Goal: Task Accomplishment & Management: Use online tool/utility

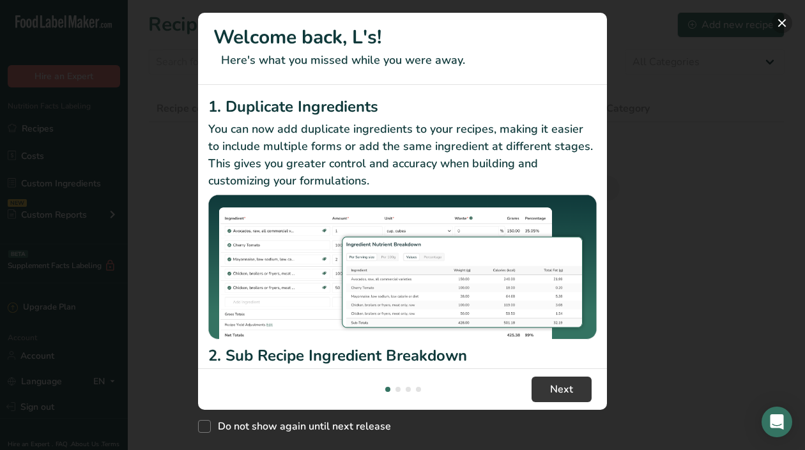
click at [780, 22] on button "New Features" at bounding box center [781, 23] width 20 height 20
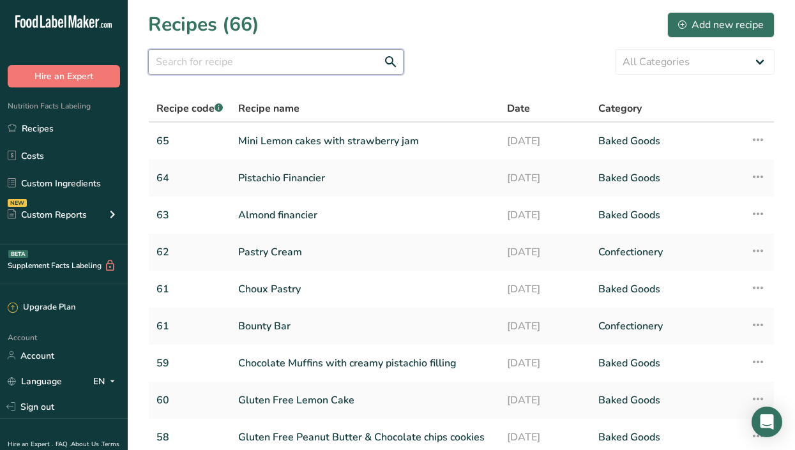
click at [310, 63] on input "text" at bounding box center [275, 62] width 255 height 26
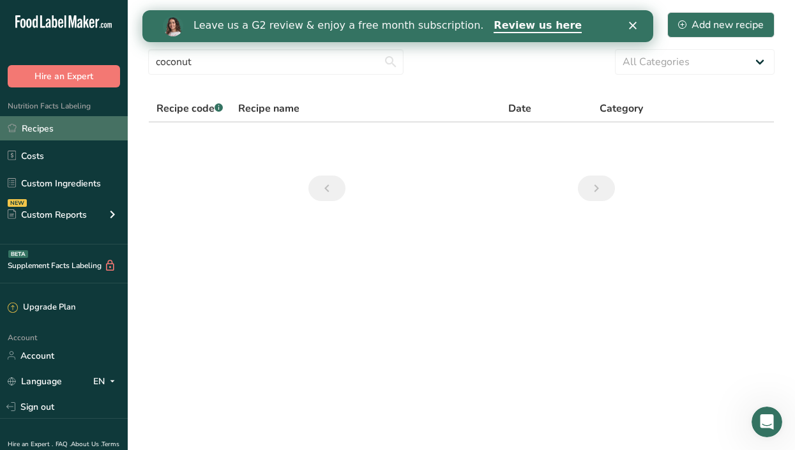
click at [59, 126] on link "Recipes" at bounding box center [64, 128] width 128 height 24
click at [79, 137] on link "Recipes" at bounding box center [64, 128] width 128 height 24
click at [45, 127] on link "Recipes" at bounding box center [64, 128] width 128 height 24
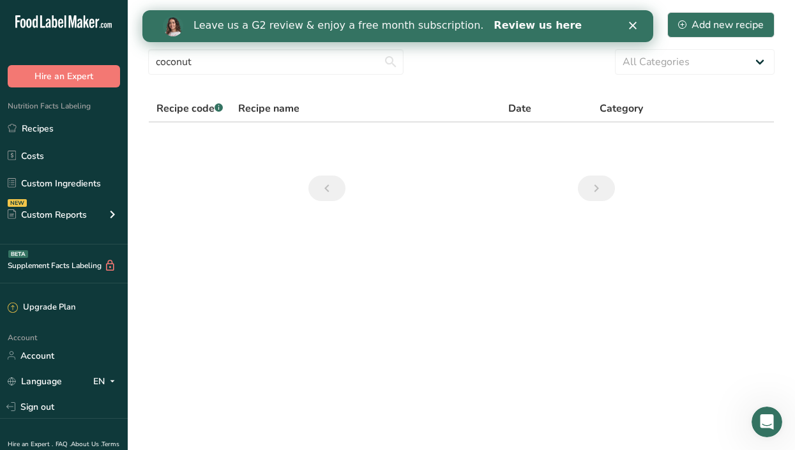
click at [493, 23] on link "Review us here" at bounding box center [537, 26] width 88 height 14
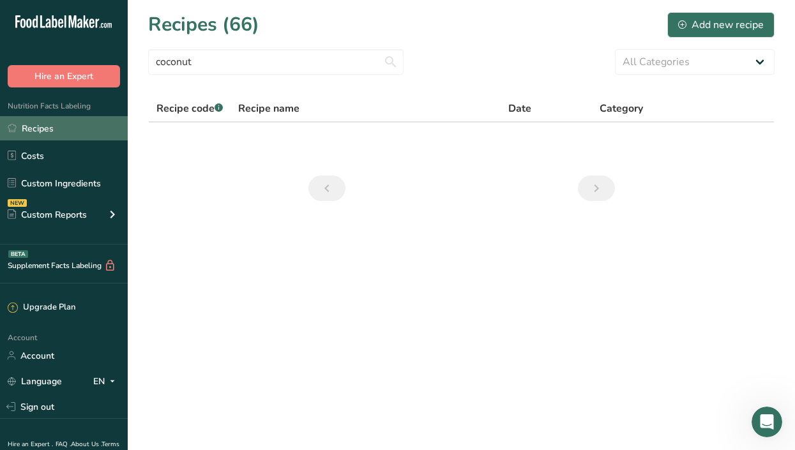
click at [55, 126] on link "Recipes" at bounding box center [64, 128] width 128 height 24
click at [79, 130] on link "Recipes" at bounding box center [64, 128] width 128 height 24
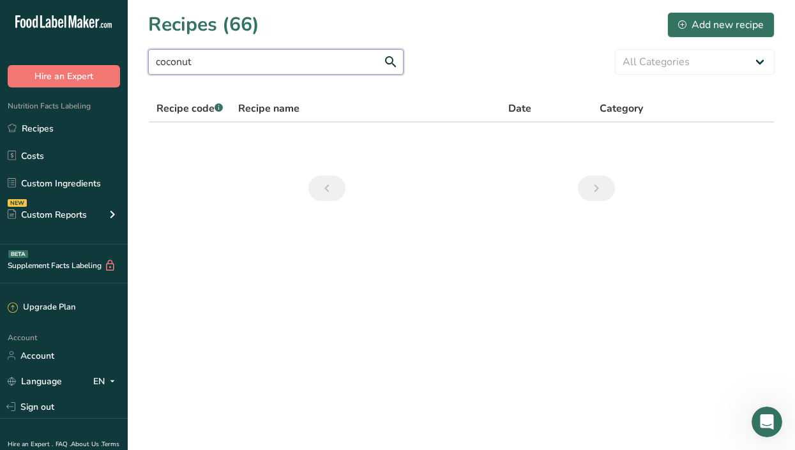
click at [222, 65] on input "coconut" at bounding box center [275, 62] width 255 height 26
type input "c"
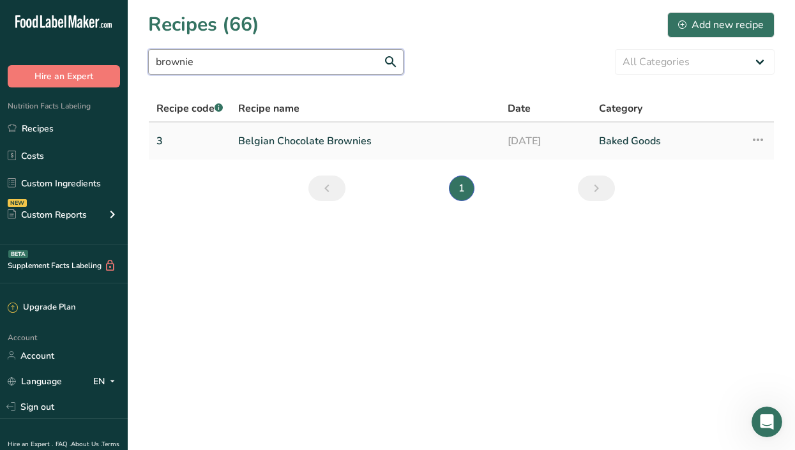
type input "brownie"
click at [329, 140] on link "Belgian Chocolate Brownies" at bounding box center [365, 141] width 254 height 27
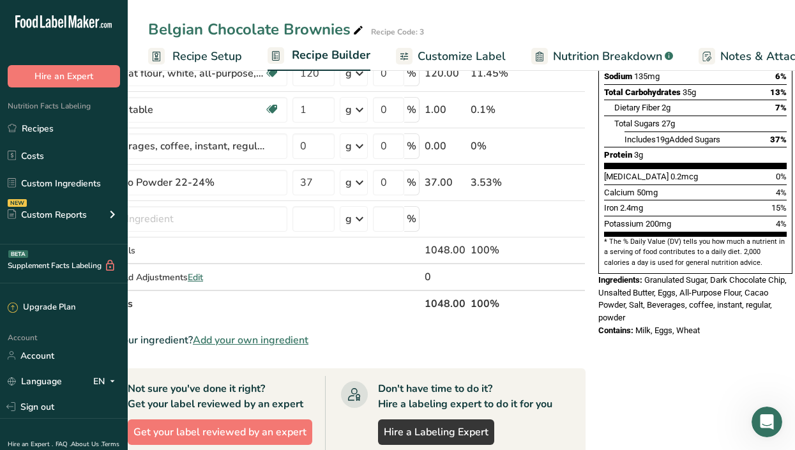
click at [185, 59] on span "Recipe Setup" at bounding box center [207, 56] width 70 height 17
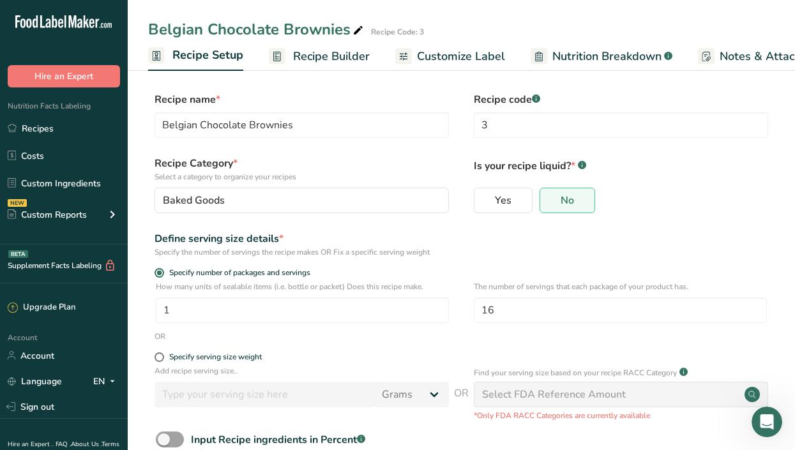
click at [591, 52] on span "Nutrition Breakdown" at bounding box center [606, 56] width 109 height 17
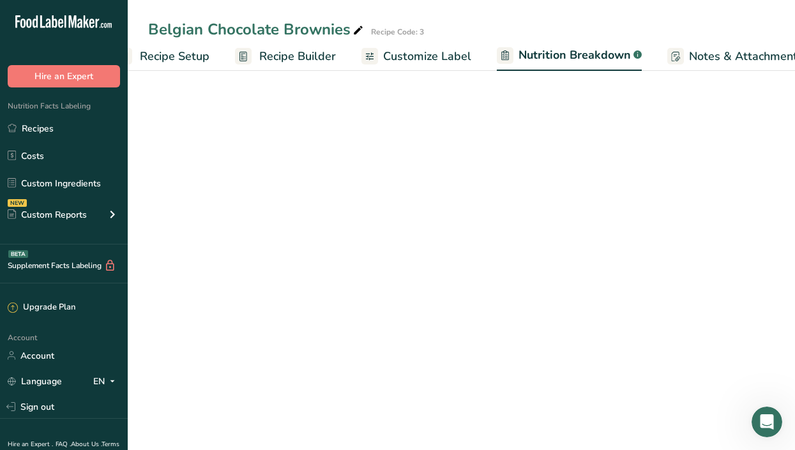
select select "Calories"
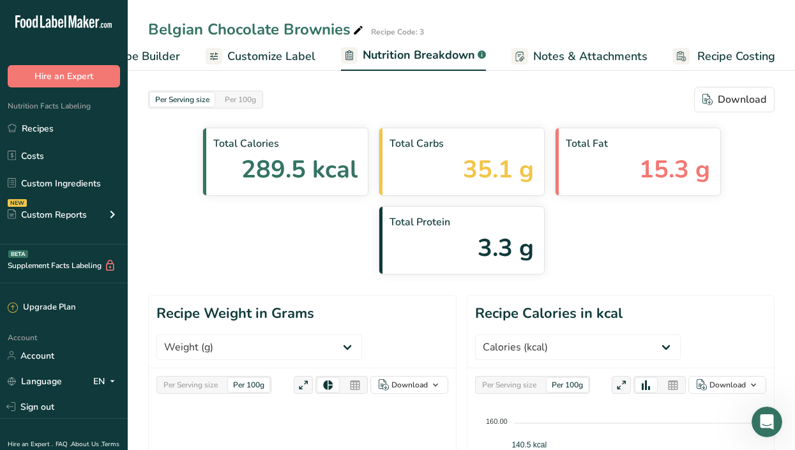
click at [266, 60] on span "Customize Label" at bounding box center [271, 56] width 88 height 17
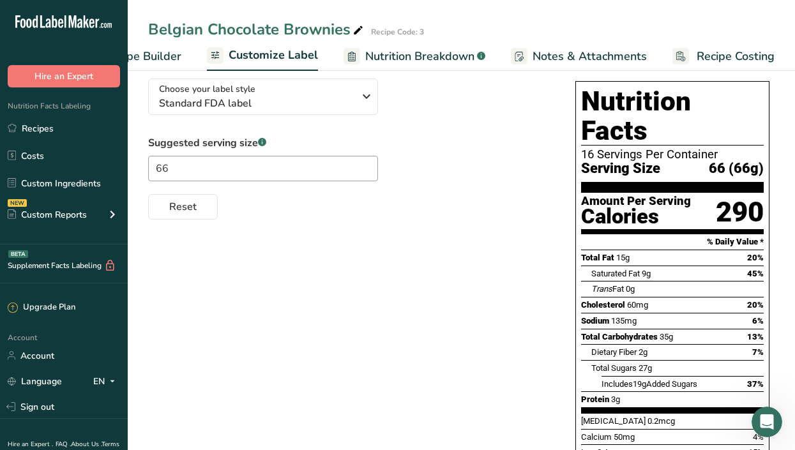
scroll to position [75, 0]
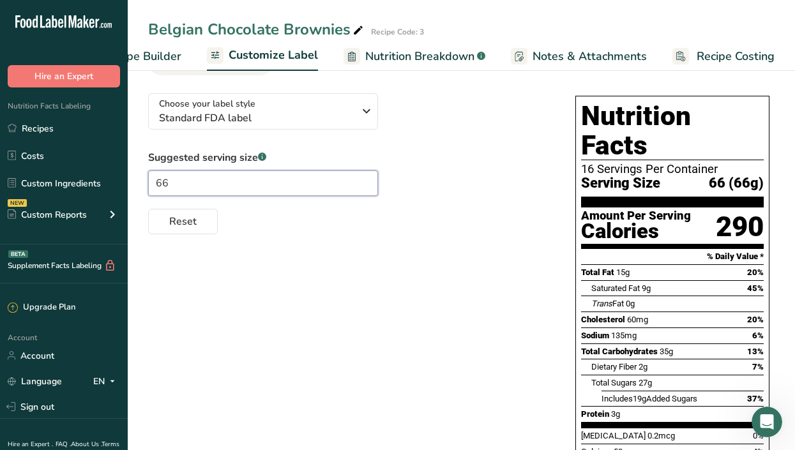
click at [176, 181] on input "66" at bounding box center [263, 184] width 230 height 26
type input "6"
type input "85"
click at [195, 224] on button "Reset" at bounding box center [183, 222] width 70 height 26
click at [185, 185] on input "text" at bounding box center [263, 184] width 230 height 26
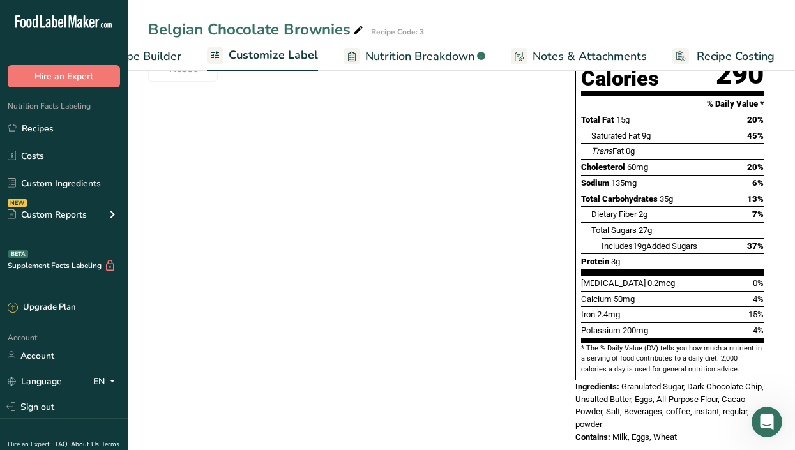
scroll to position [0, 0]
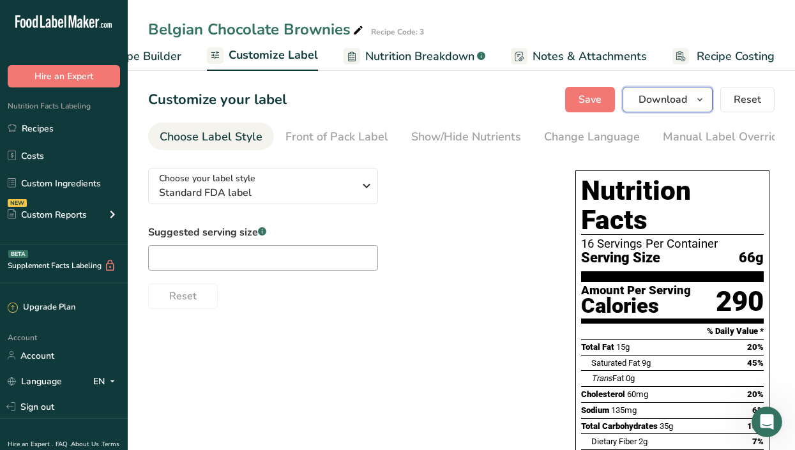
click at [678, 98] on span "Download" at bounding box center [663, 99] width 49 height 15
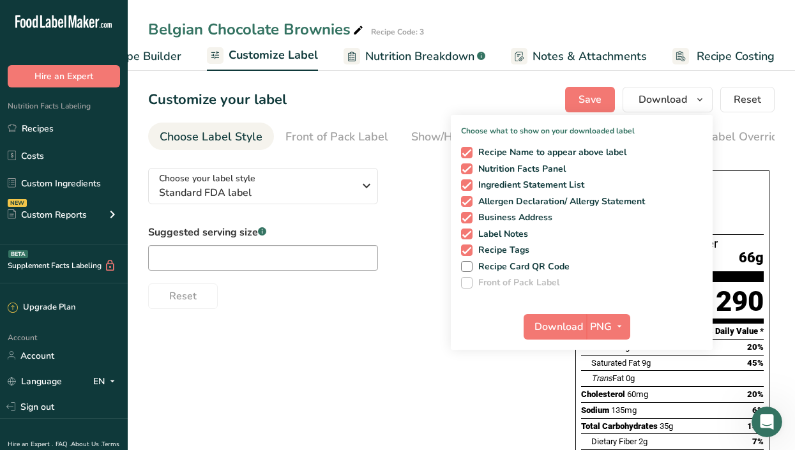
click at [368, 361] on div "Choose your label style Standard FDA label USA (FDA) Standard FDA label Tabular…" at bounding box center [461, 421] width 626 height 526
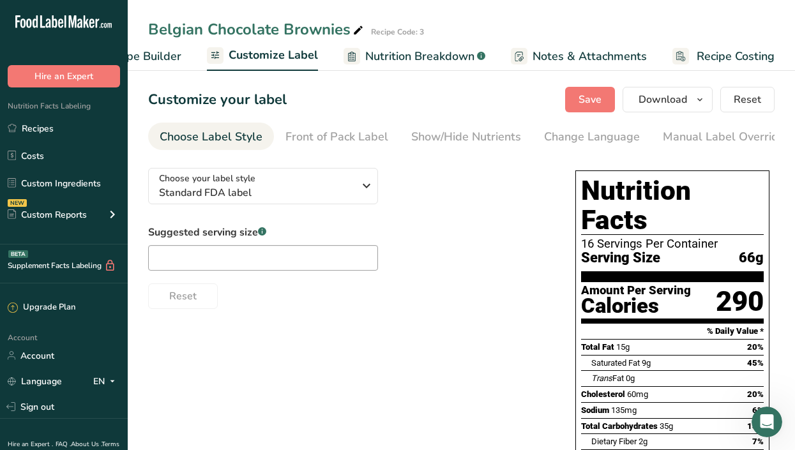
click at [398, 56] on span "Nutrition Breakdown" at bounding box center [419, 56] width 109 height 17
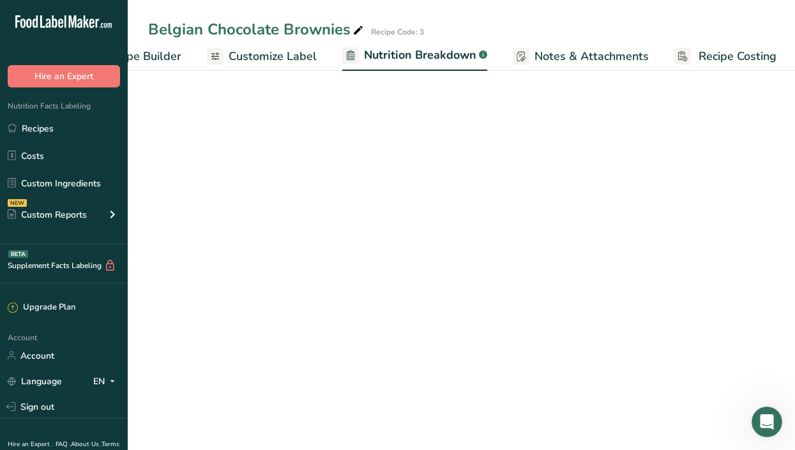
scroll to position [0, 188]
select select "Calories"
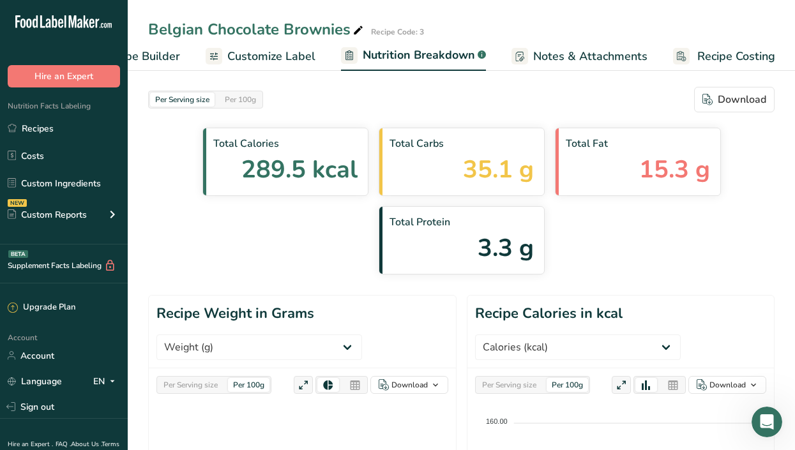
click at [151, 56] on span "Recipe Builder" at bounding box center [141, 56] width 77 height 17
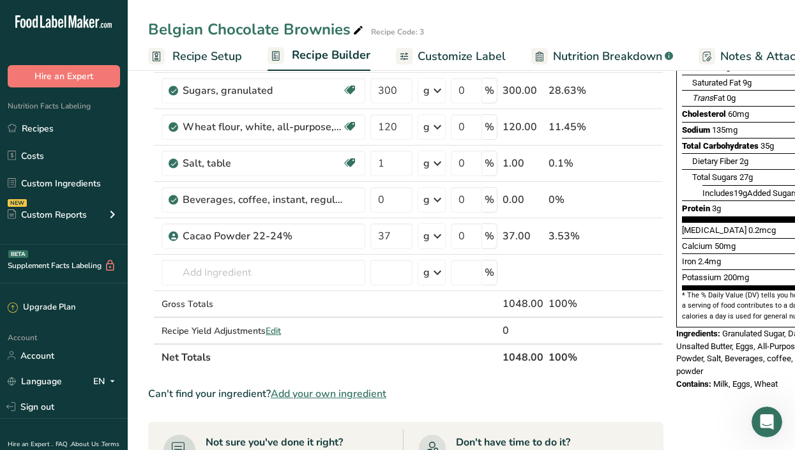
click at [181, 59] on span "Recipe Setup" at bounding box center [207, 56] width 70 height 17
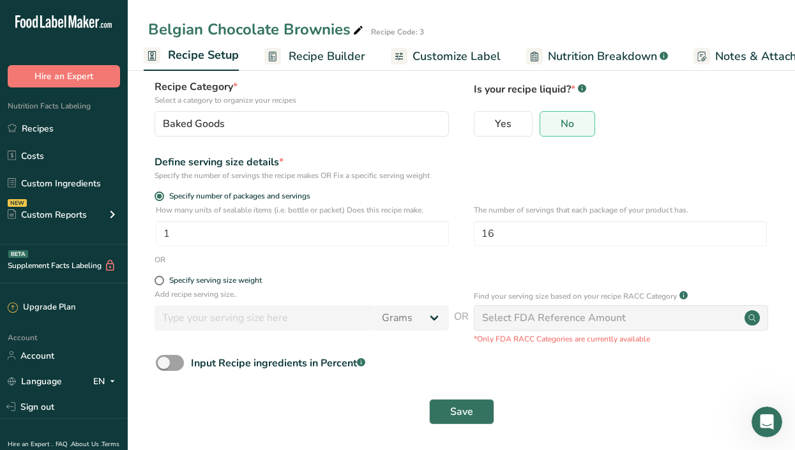
scroll to position [75, 0]
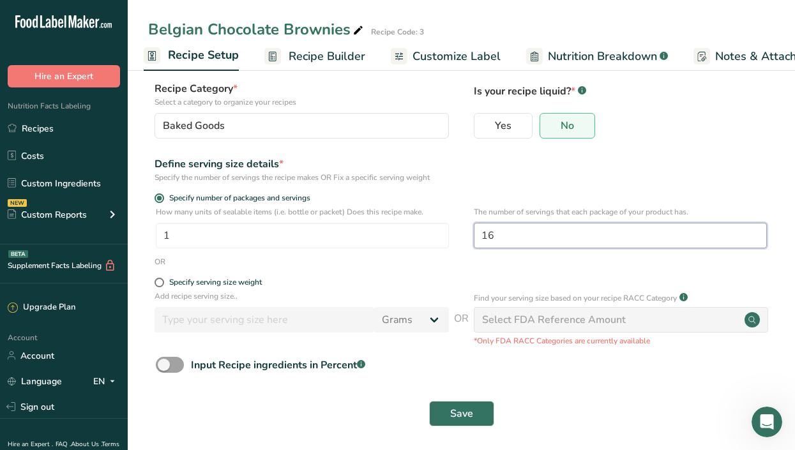
click at [513, 239] on input "16" at bounding box center [620, 236] width 293 height 26
type input "1"
type input "9"
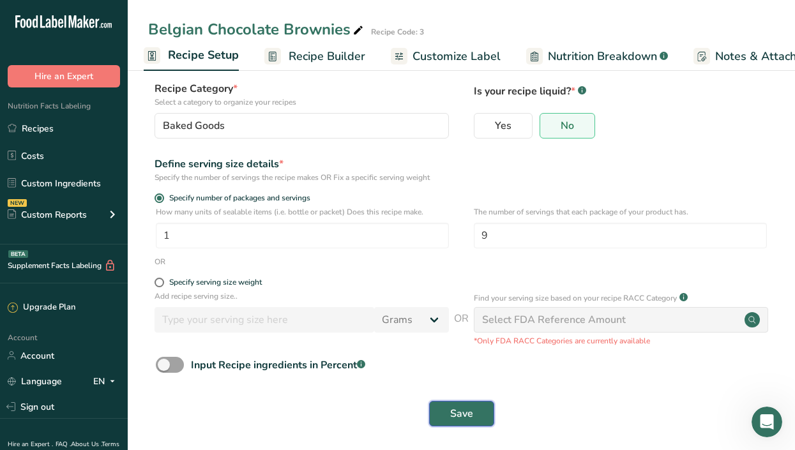
click at [453, 414] on span "Save" at bounding box center [461, 413] width 23 height 15
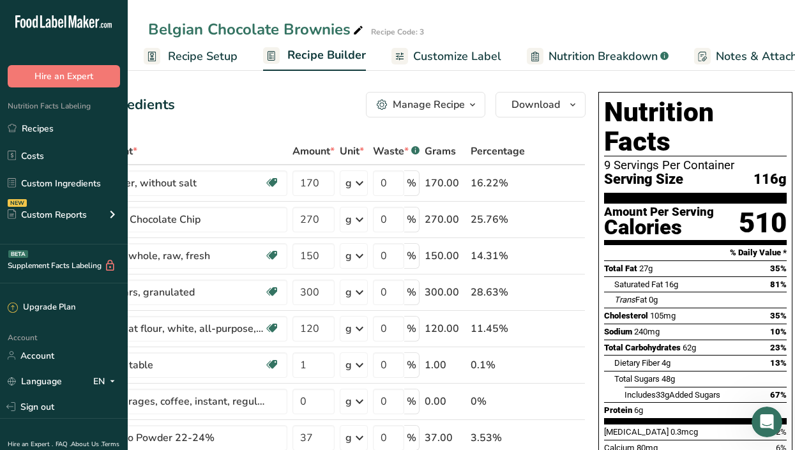
click at [183, 53] on span "Recipe Setup" at bounding box center [203, 56] width 70 height 17
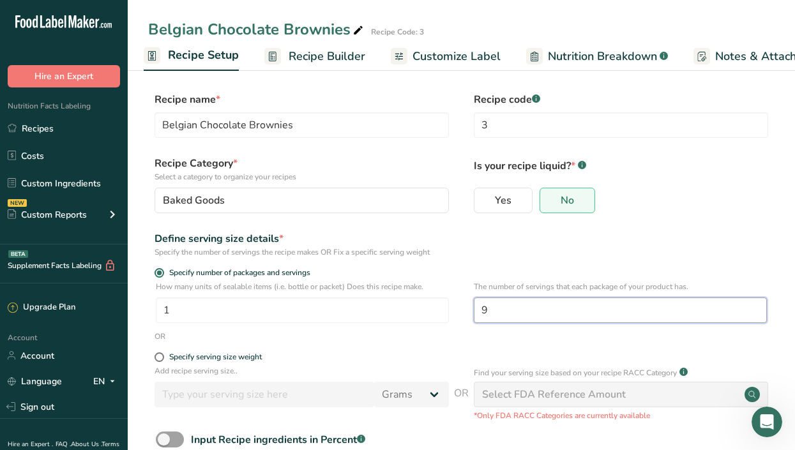
click at [506, 308] on input "9" at bounding box center [620, 311] width 293 height 26
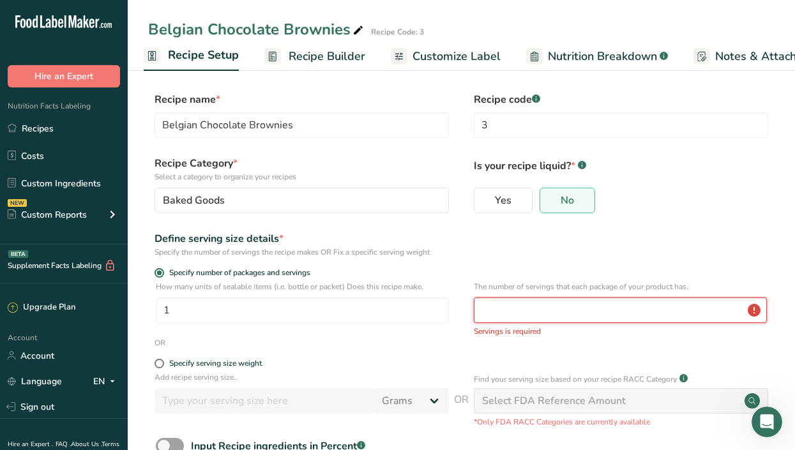
type input "1"
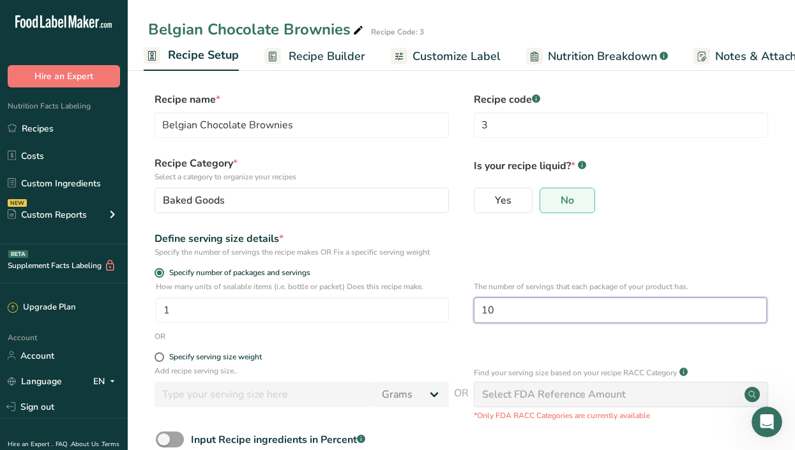
scroll to position [79, 0]
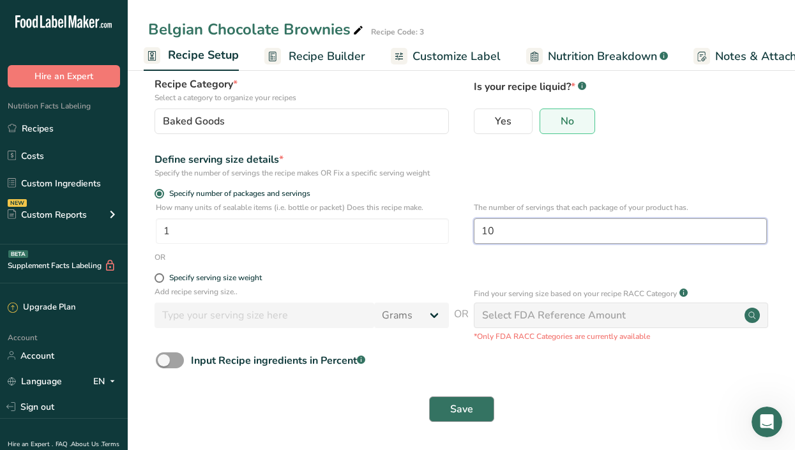
type input "10"
click at [459, 402] on span "Save" at bounding box center [461, 409] width 23 height 15
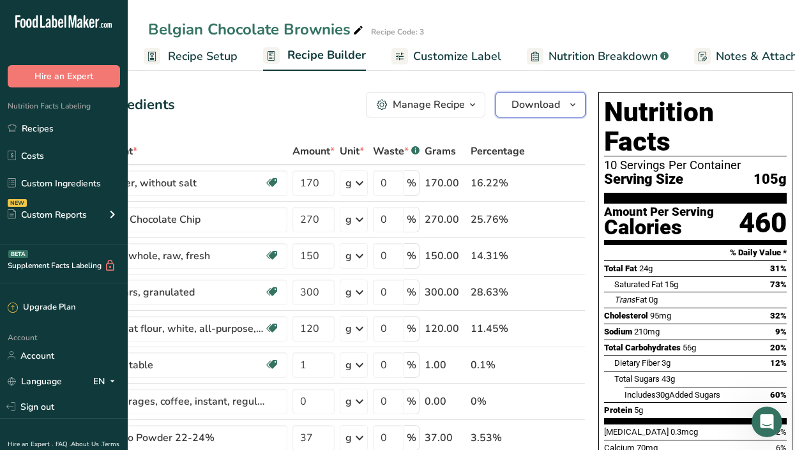
click at [536, 106] on span "Download" at bounding box center [536, 104] width 49 height 15
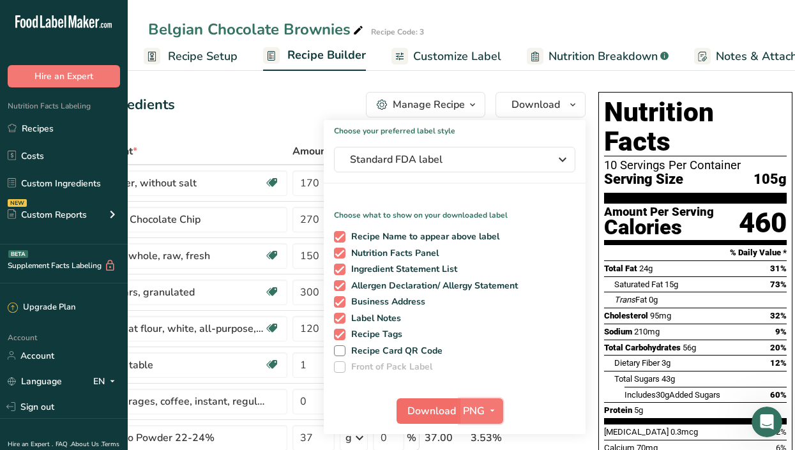
drag, startPoint x: 467, startPoint y: 406, endPoint x: 430, endPoint y: 407, distance: 37.7
click at [430, 407] on div "Download PNG PNG BMP SVG PDF TXT" at bounding box center [450, 411] width 107 height 26
click at [430, 407] on span "Download" at bounding box center [431, 411] width 49 height 15
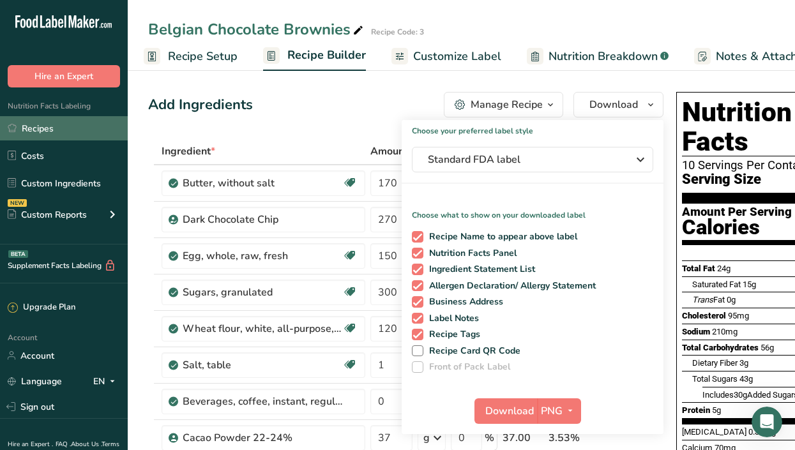
click at [44, 131] on link "Recipes" at bounding box center [64, 128] width 128 height 24
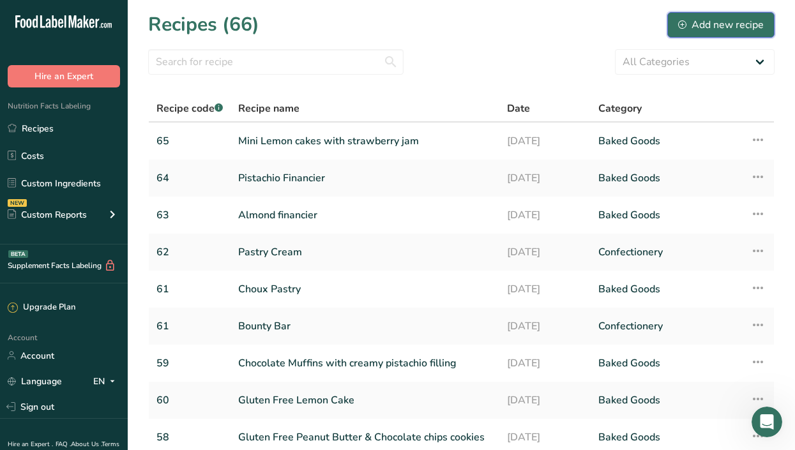
click at [723, 15] on button "Add new recipe" at bounding box center [720, 25] width 107 height 26
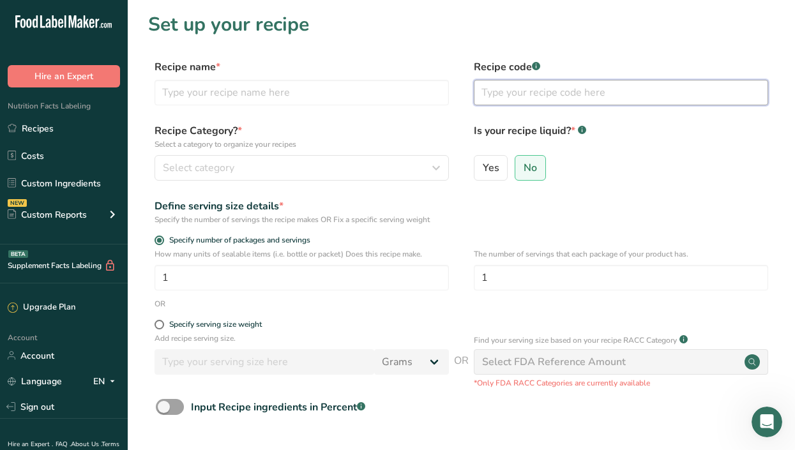
click at [504, 98] on input "text" at bounding box center [621, 93] width 294 height 26
type input "66"
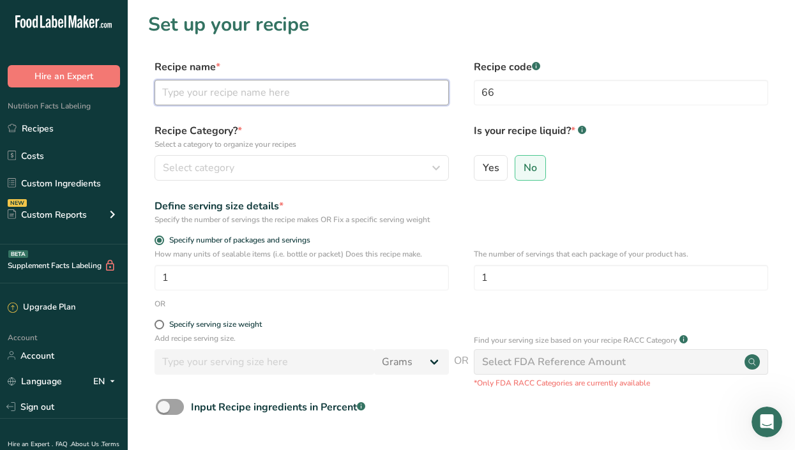
click at [218, 98] on input "text" at bounding box center [302, 93] width 294 height 26
type input "coconut truffles"
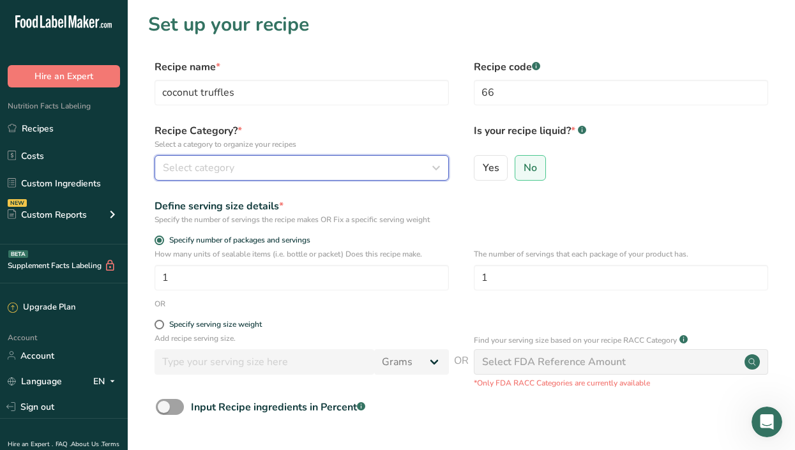
click at [204, 157] on button "Select category" at bounding box center [302, 168] width 294 height 26
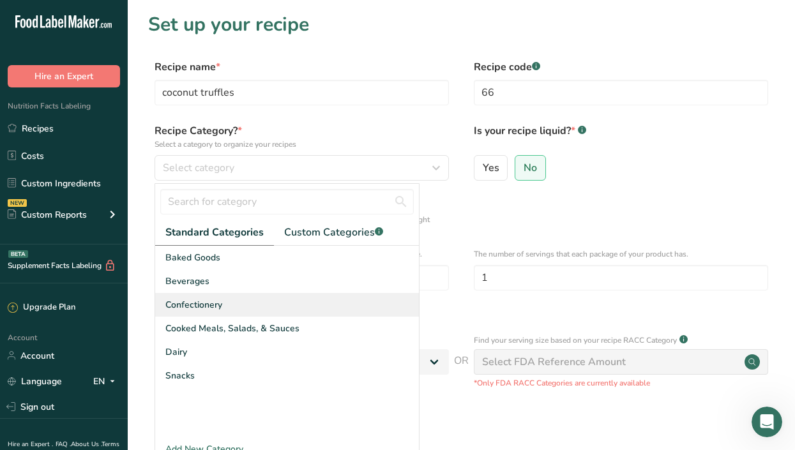
click at [188, 299] on span "Confectionery" at bounding box center [193, 304] width 57 height 13
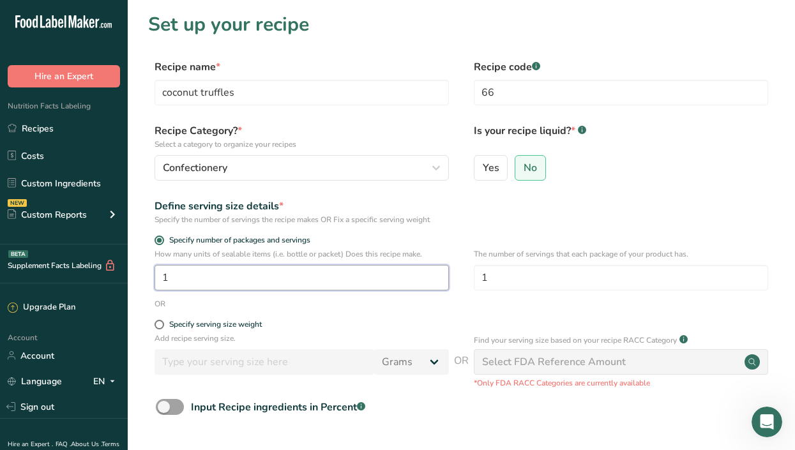
click at [208, 271] on input "1" at bounding box center [302, 278] width 294 height 26
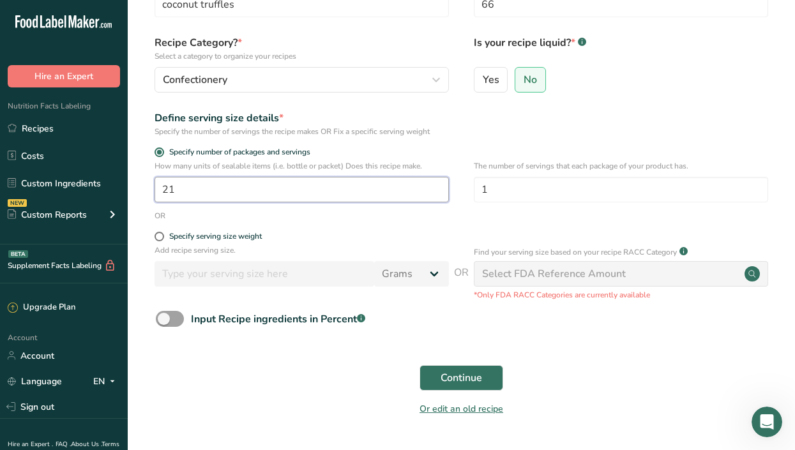
scroll to position [91, 0]
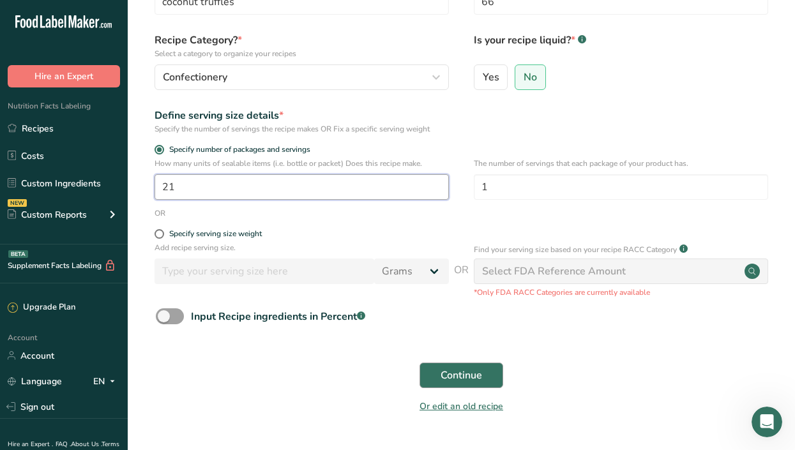
type input "21"
click at [471, 374] on span "Continue" at bounding box center [462, 375] width 42 height 15
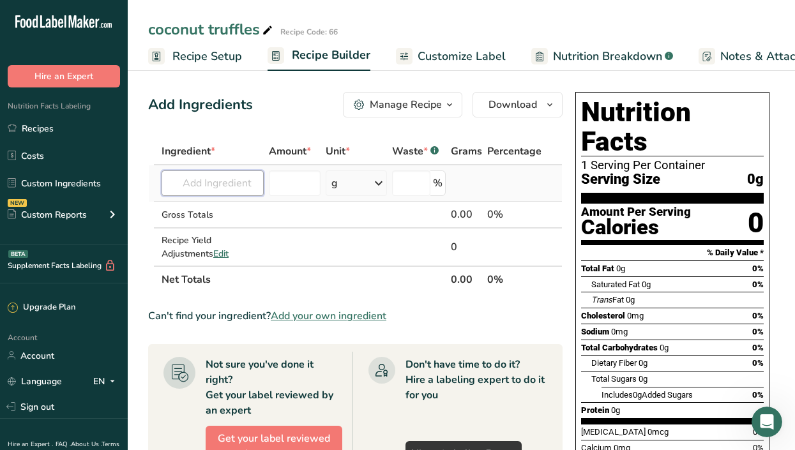
click at [211, 190] on input "text" at bounding box center [213, 184] width 102 height 26
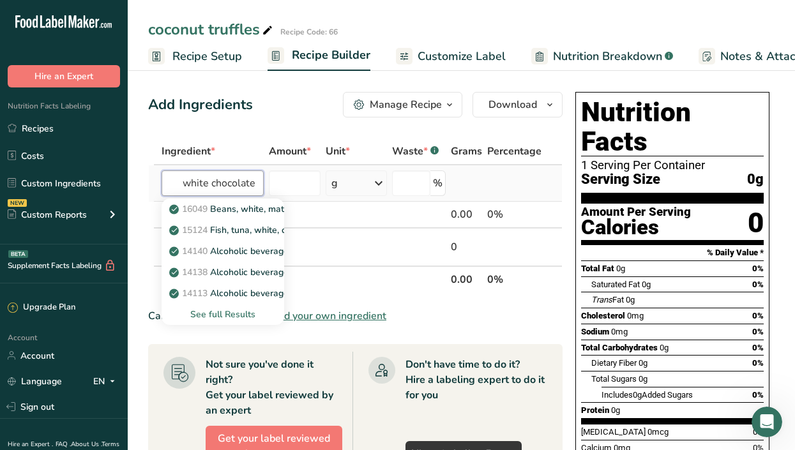
scroll to position [0, 1]
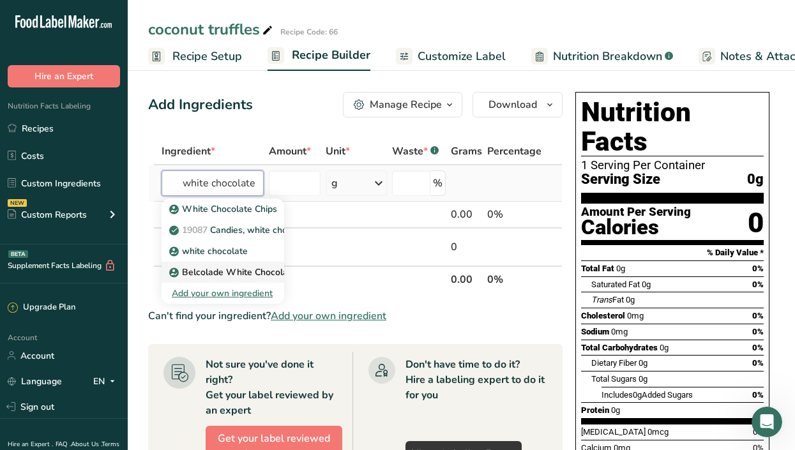
type input "white chocolate"
click at [225, 275] on p "Belcolade White Chocolate" at bounding box center [234, 272] width 125 height 13
type input "Belcolade White Chocolate"
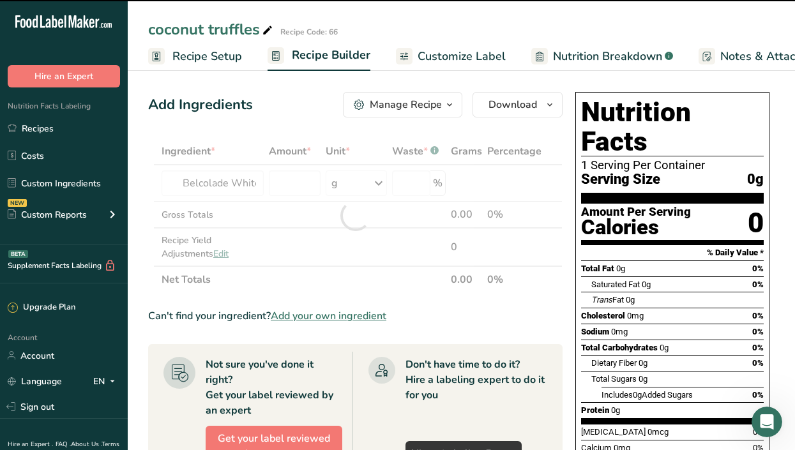
type input "0"
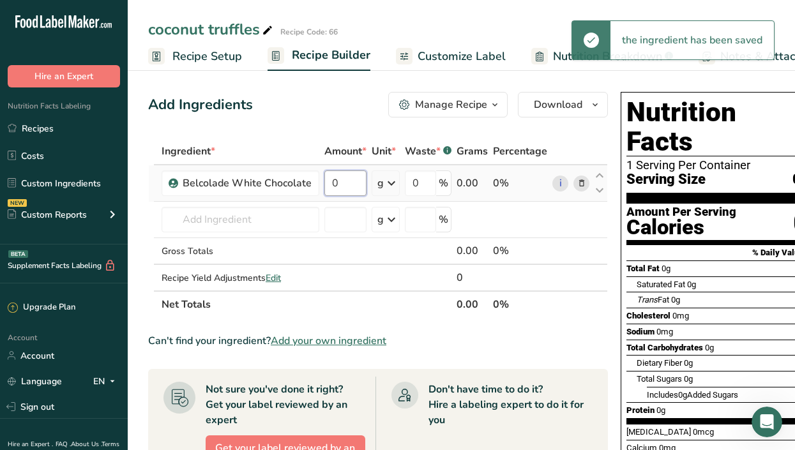
click at [344, 178] on input "0" at bounding box center [345, 184] width 42 height 26
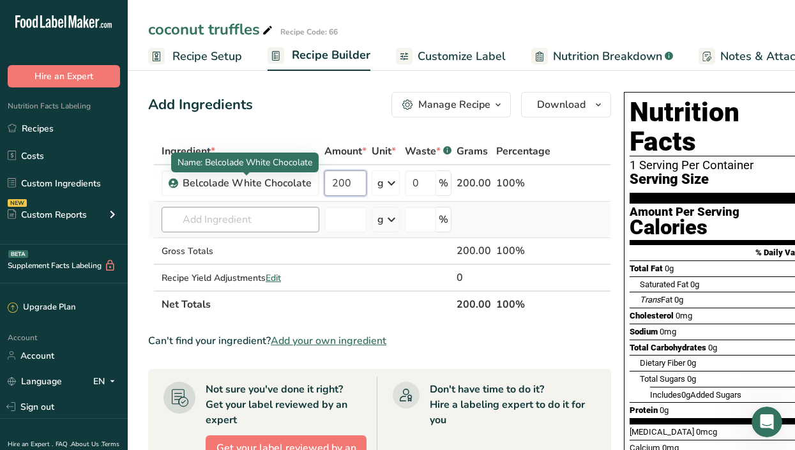
type input "200"
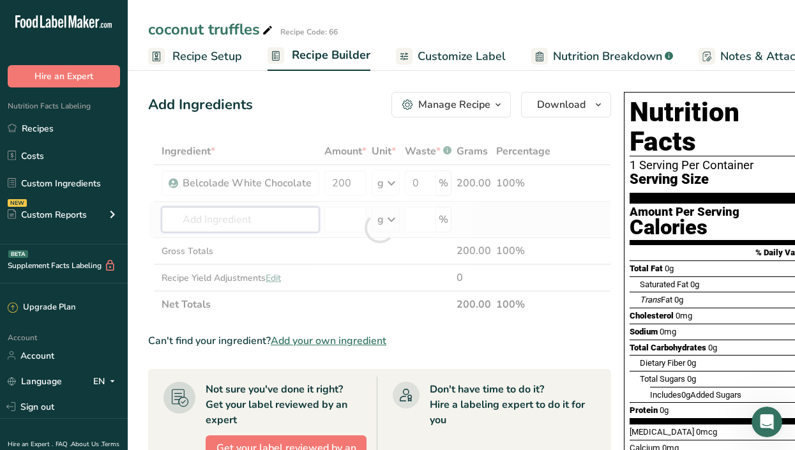
click at [276, 218] on div "Ingredient * Amount * Unit * Waste * .a-a{fill:#347362;}.b-a{fill:#fff;} Grams …" at bounding box center [379, 228] width 463 height 180
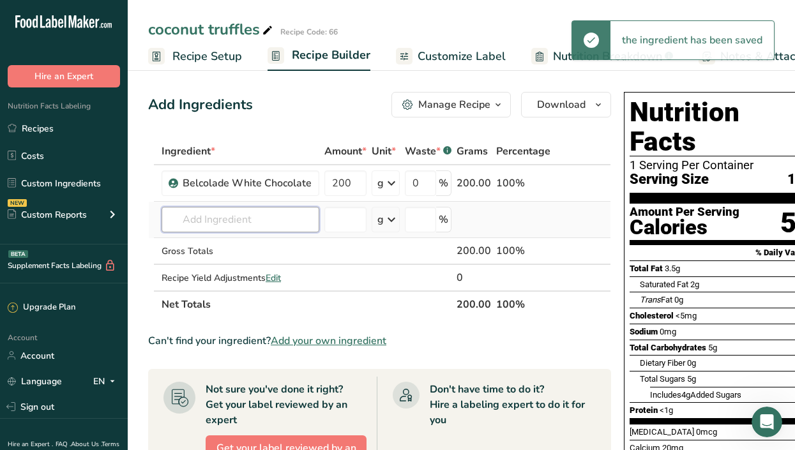
click at [276, 218] on input "text" at bounding box center [241, 220] width 158 height 26
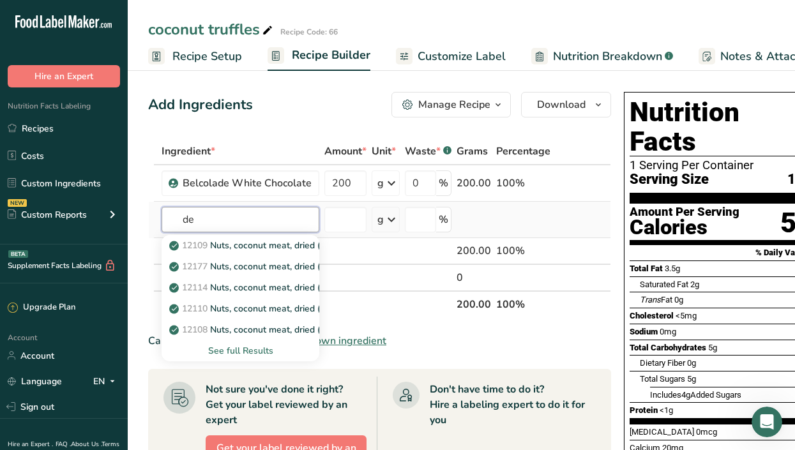
type input "d"
type input "coconut"
click at [254, 347] on div "See full Results" at bounding box center [240, 350] width 137 height 13
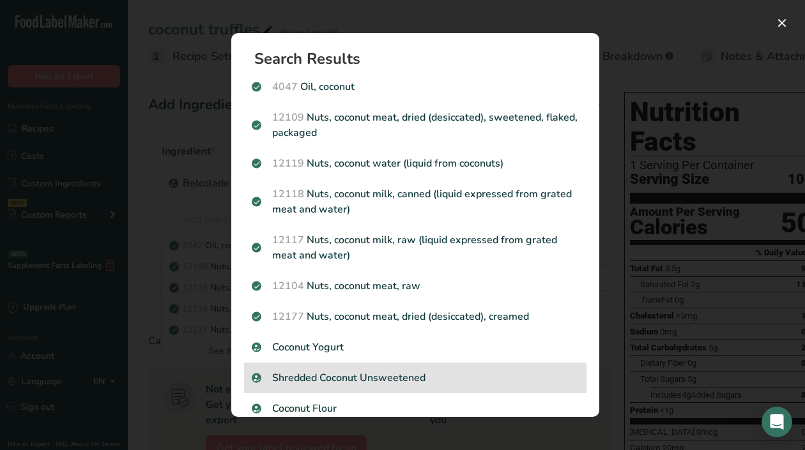
click at [370, 377] on p "Shredded Coconut Unsweetened" at bounding box center [415, 377] width 327 height 15
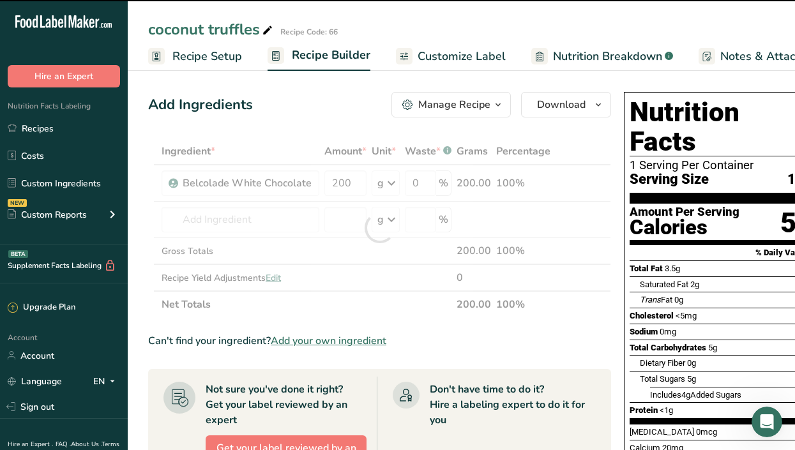
type input "0"
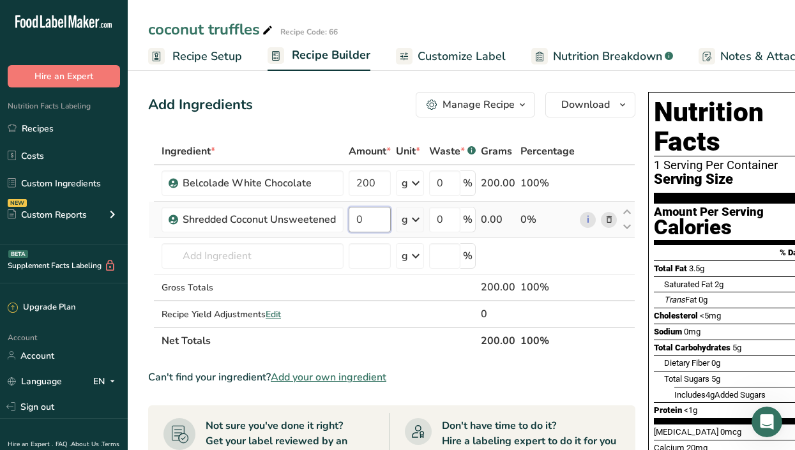
click at [379, 221] on input "0" at bounding box center [370, 220] width 42 height 26
click at [379, 221] on input "number" at bounding box center [370, 220] width 42 height 26
drag, startPoint x: 379, startPoint y: 221, endPoint x: 349, endPoint y: 197, distance: 39.1
click at [349, 197] on tbody "Belcolade White Chocolate 200 g Weight Units g kg mg See more Volume Units l Vo…" at bounding box center [392, 246] width 486 height 162
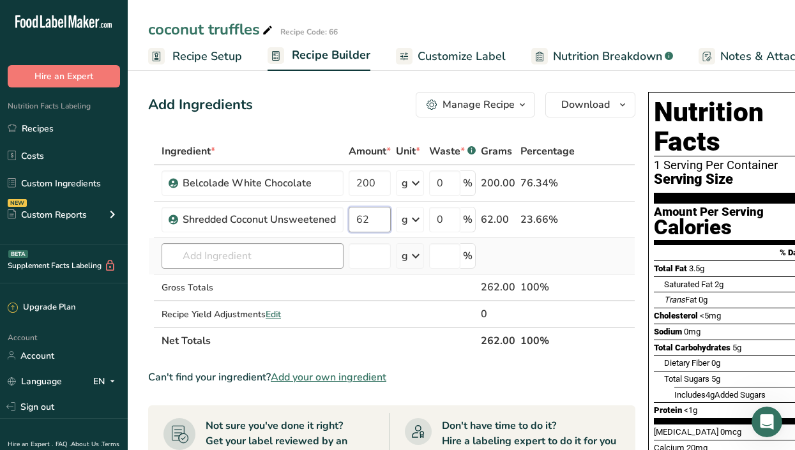
type input "62"
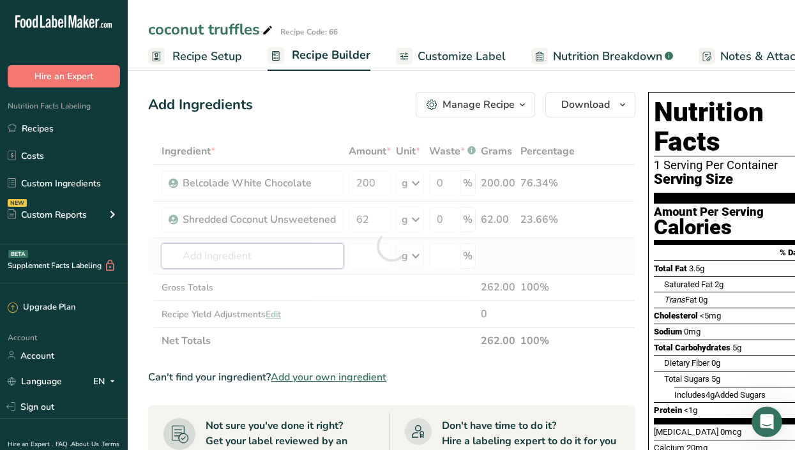
click at [288, 250] on div "Ingredient * Amount * Unit * Waste * .a-a{fill:#347362;}.b-a{fill:#fff;} Grams …" at bounding box center [391, 246] width 487 height 216
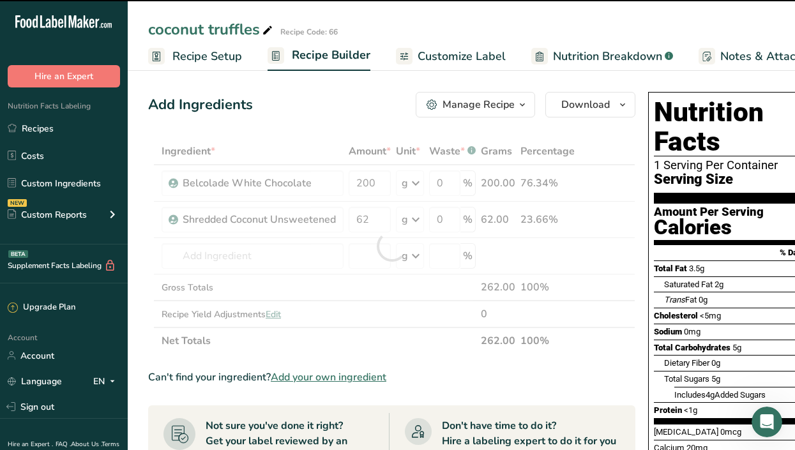
click at [288, 250] on div at bounding box center [391, 246] width 487 height 216
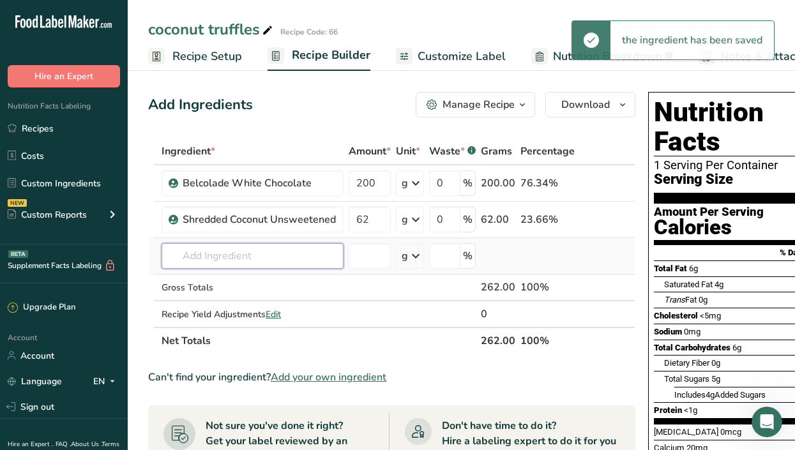
click at [270, 259] on input "text" at bounding box center [253, 256] width 182 height 26
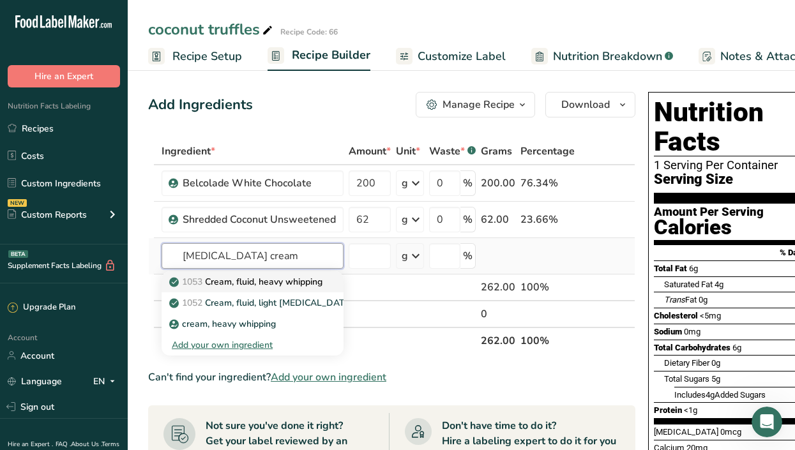
type input "[MEDICAL_DATA] cream"
click at [292, 287] on p "1053 Cream, fluid, heavy [MEDICAL_DATA]" at bounding box center [247, 281] width 151 height 13
type input "Cream, fluid, heavy whipping"
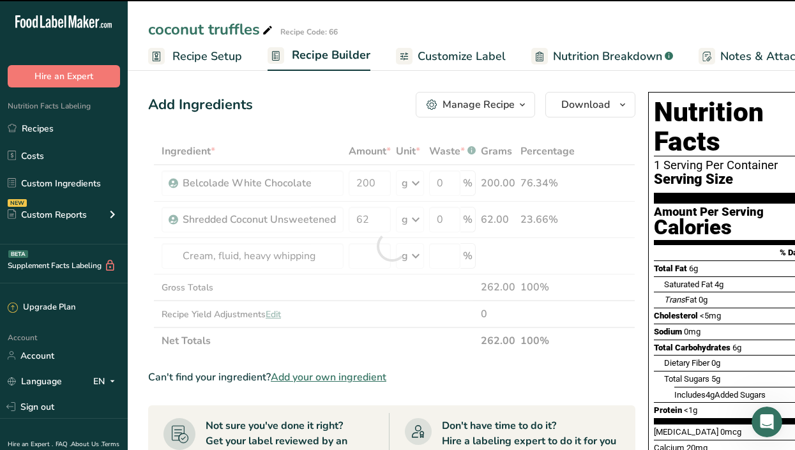
type input "0"
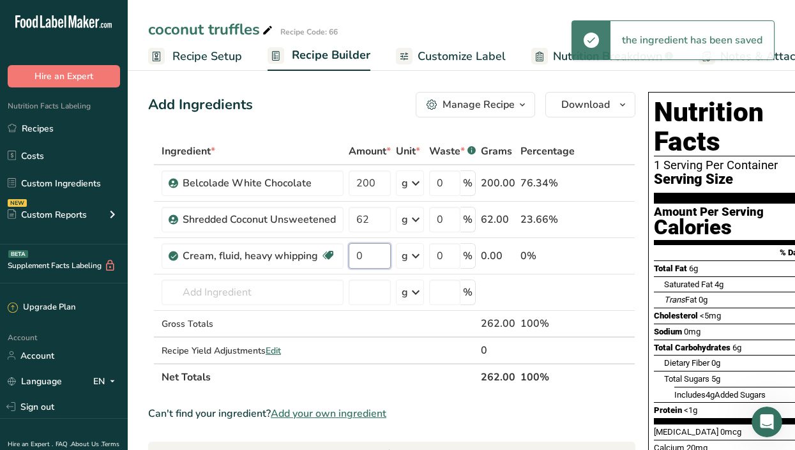
click at [379, 255] on input "0" at bounding box center [370, 256] width 42 height 26
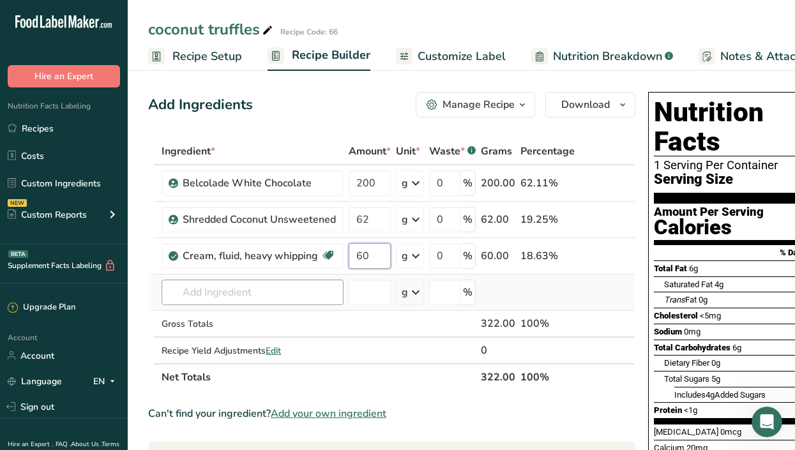
type input "60"
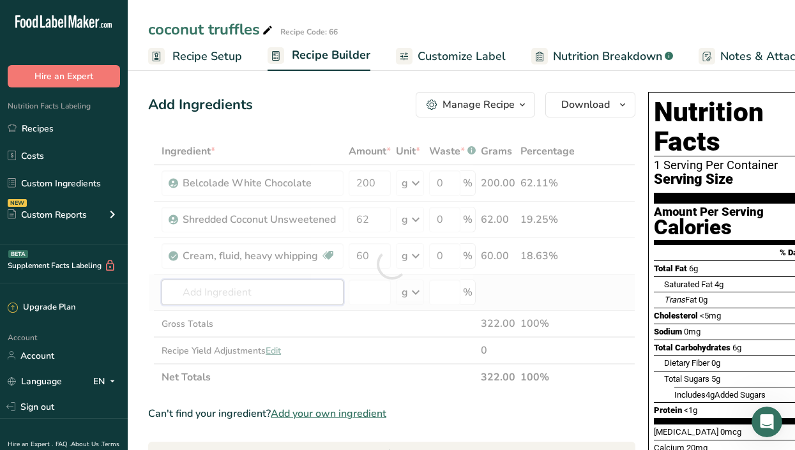
click at [222, 300] on div "Ingredient * Amount * Unit * Waste * .a-a{fill:#347362;}.b-a{fill:#fff;} Grams …" at bounding box center [391, 264] width 487 height 253
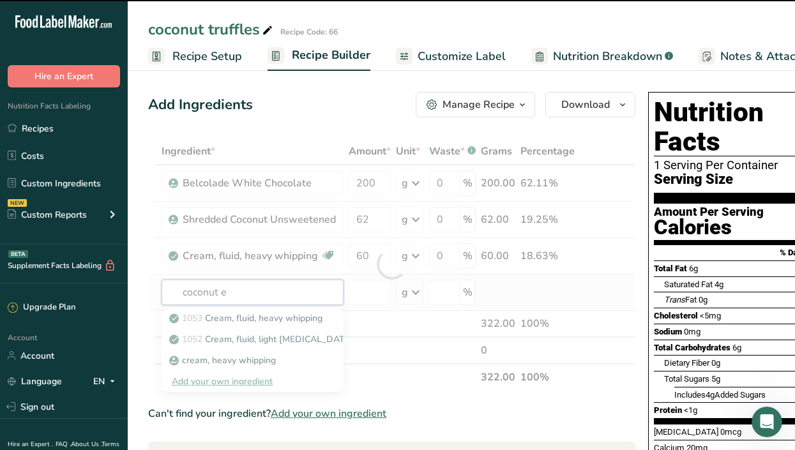
type input "coconut ex"
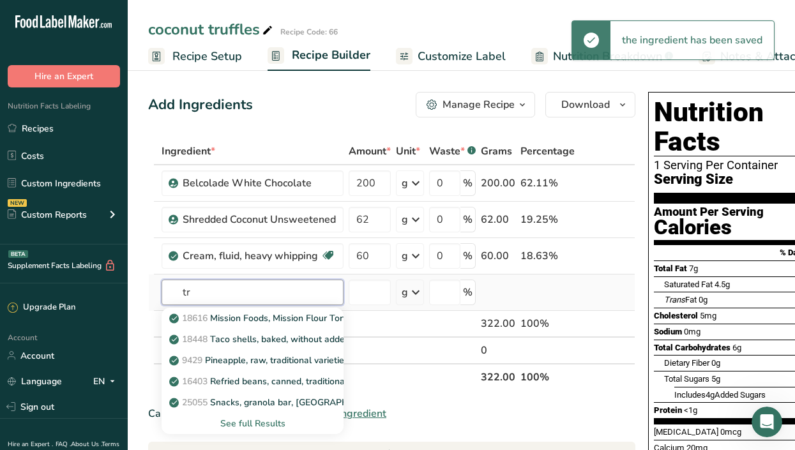
type input "t"
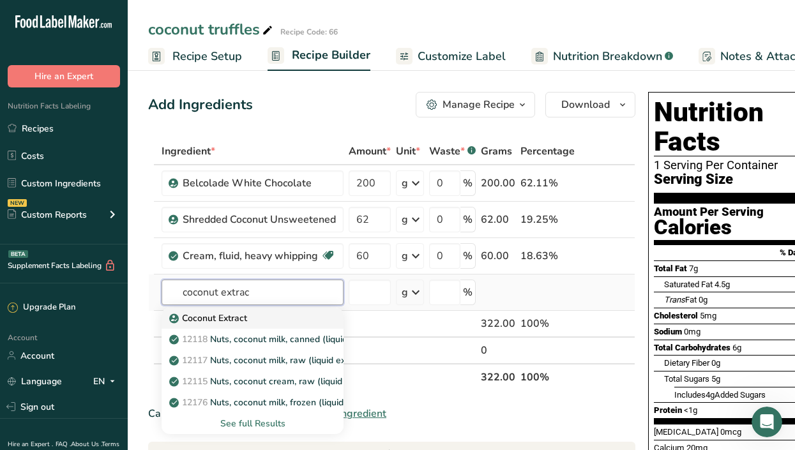
type input "coconut extrac"
click at [239, 314] on p "Coconut Extract" at bounding box center [209, 318] width 75 height 13
type input "Coconut Extract"
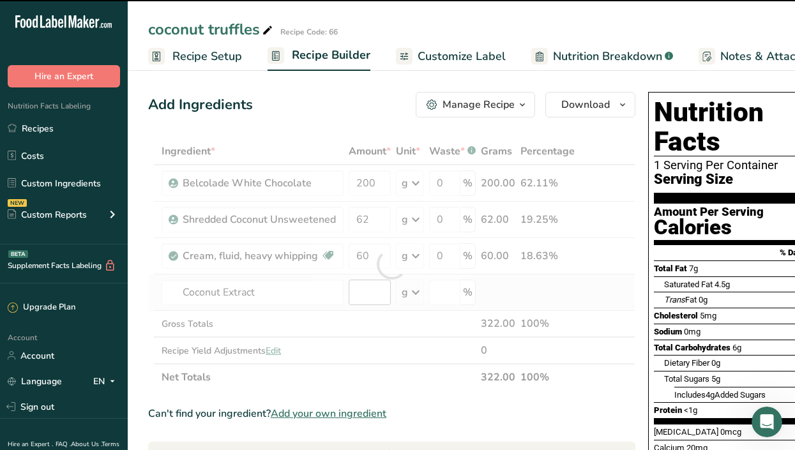
type input "0"
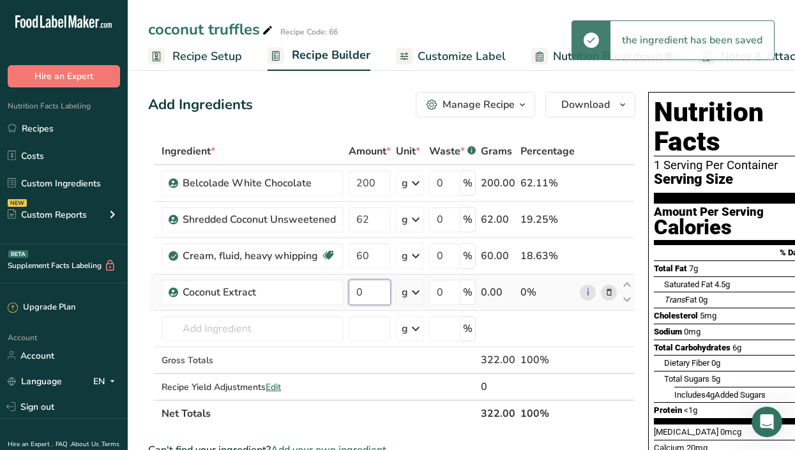
click at [370, 292] on input "0" at bounding box center [370, 293] width 42 height 26
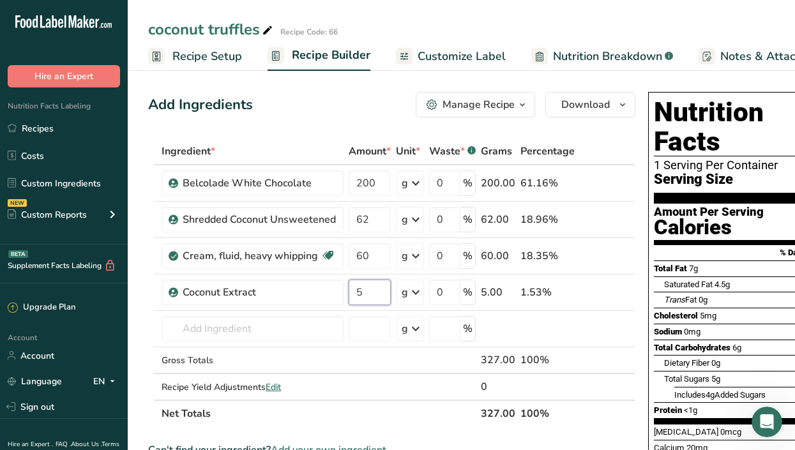
scroll to position [0, 187]
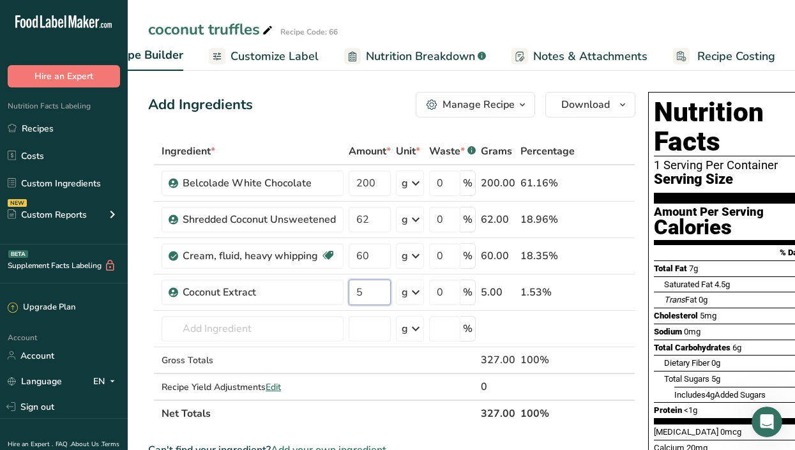
type input "5"
click at [724, 57] on span "Recipe Costing" at bounding box center [736, 56] width 78 height 17
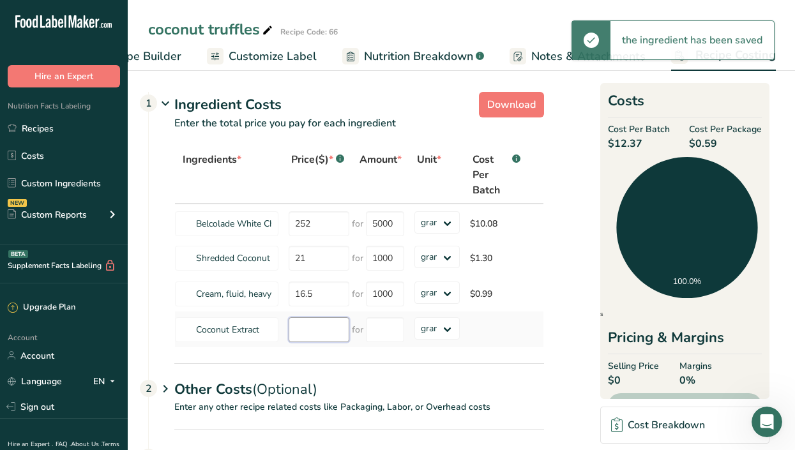
click at [318, 332] on input "number" at bounding box center [319, 329] width 61 height 25
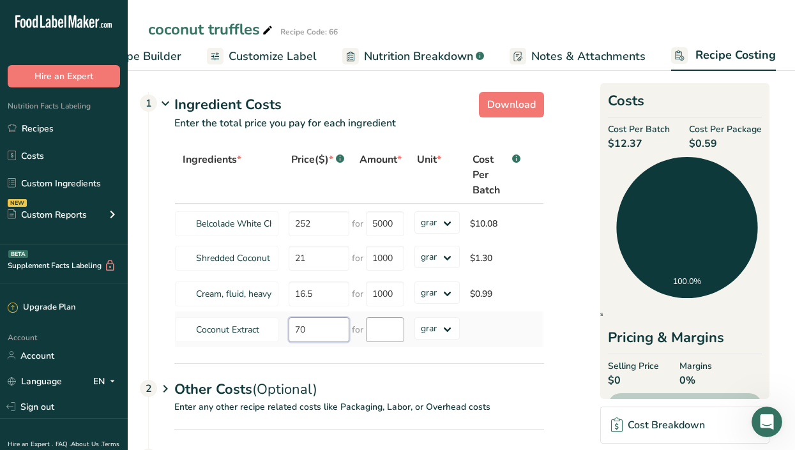
type input "70"
click at [376, 334] on input "number" at bounding box center [385, 329] width 38 height 25
type input "1000"
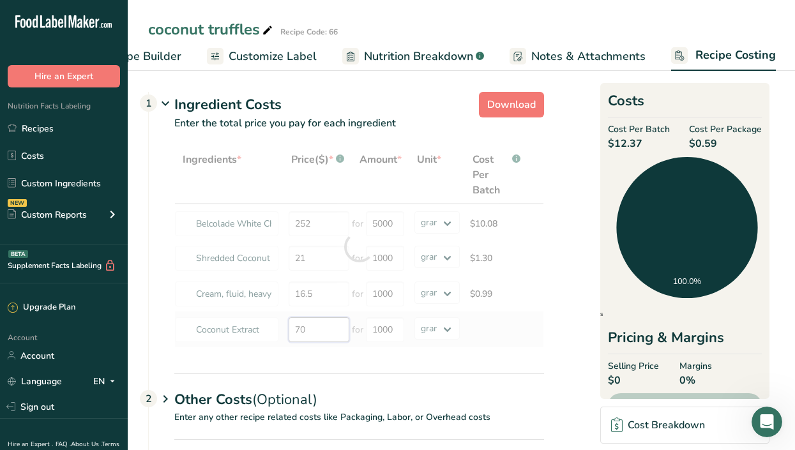
click at [323, 333] on div "Ingredients * Price($) * .a-a{fill:#347362;}.b-a{fill:#fff;} Amount * Unit * Co…" at bounding box center [359, 247] width 370 height 202
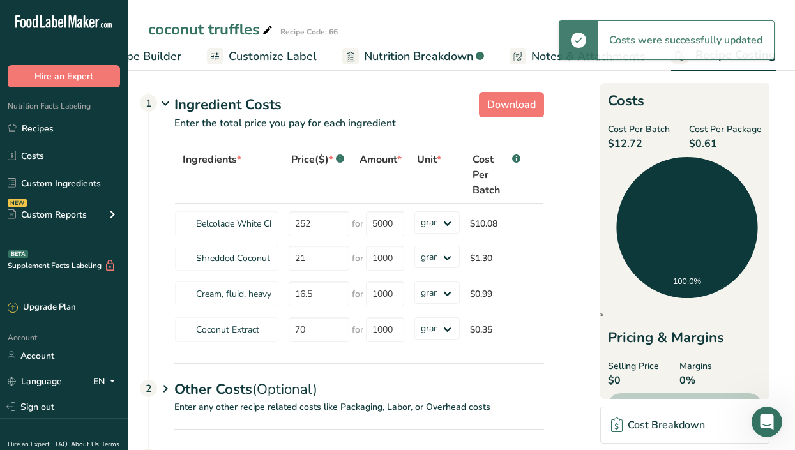
click at [566, 405] on section "Download Ingredient Costs 1 Enter the total price you pay for each ingredient I…" at bounding box center [461, 301] width 626 height 428
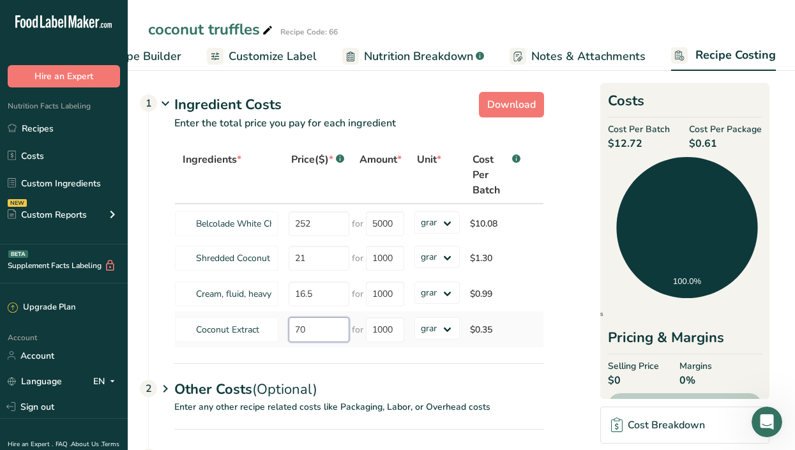
click at [322, 324] on input "70" at bounding box center [319, 329] width 61 height 25
type input "78"
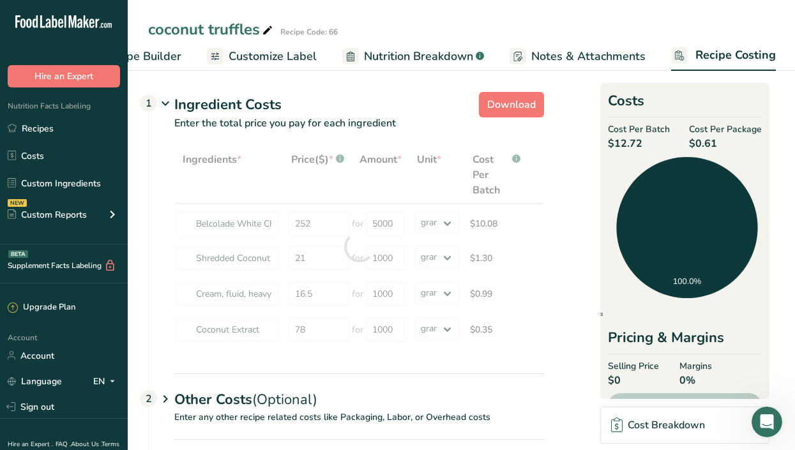
click at [425, 378] on div "Other Costs (Optional) 2" at bounding box center [359, 392] width 370 height 37
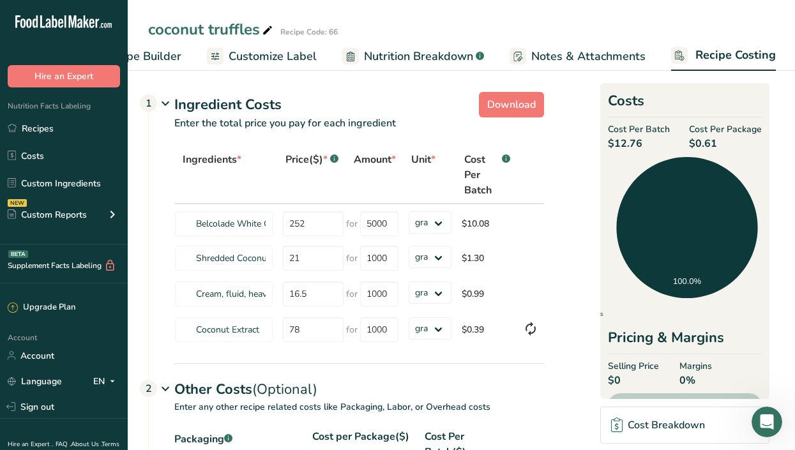
click at [275, 62] on span "Customize Label" at bounding box center [273, 56] width 88 height 17
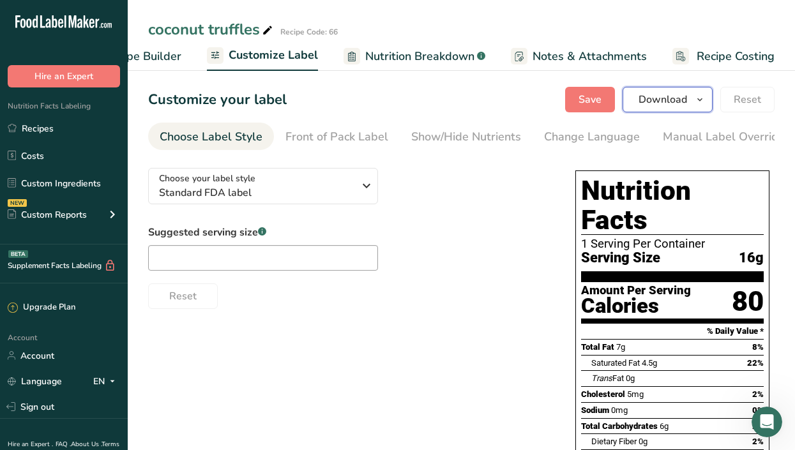
click at [680, 97] on span "Download" at bounding box center [663, 99] width 49 height 15
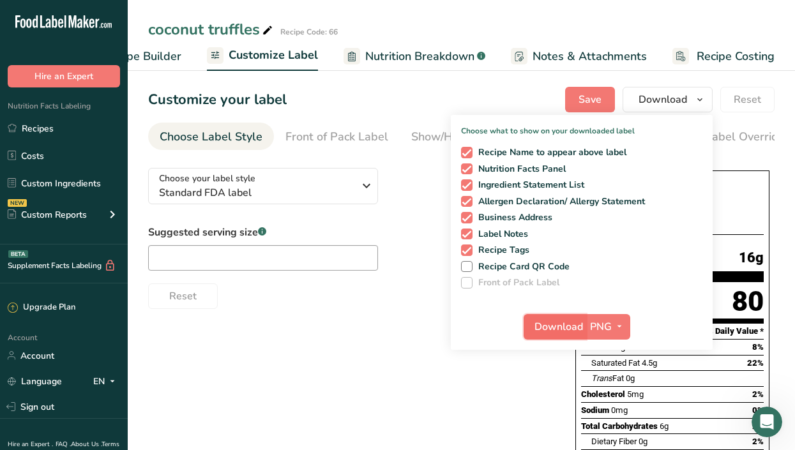
click at [548, 325] on span "Download" at bounding box center [559, 326] width 49 height 15
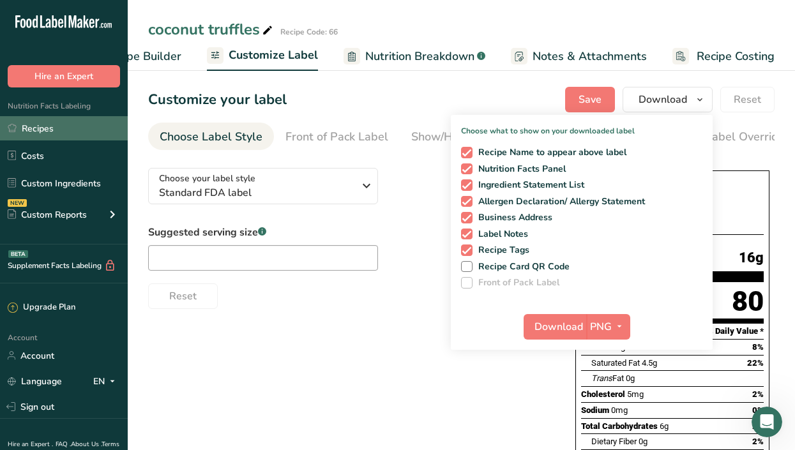
click at [52, 126] on link "Recipes" at bounding box center [64, 128] width 128 height 24
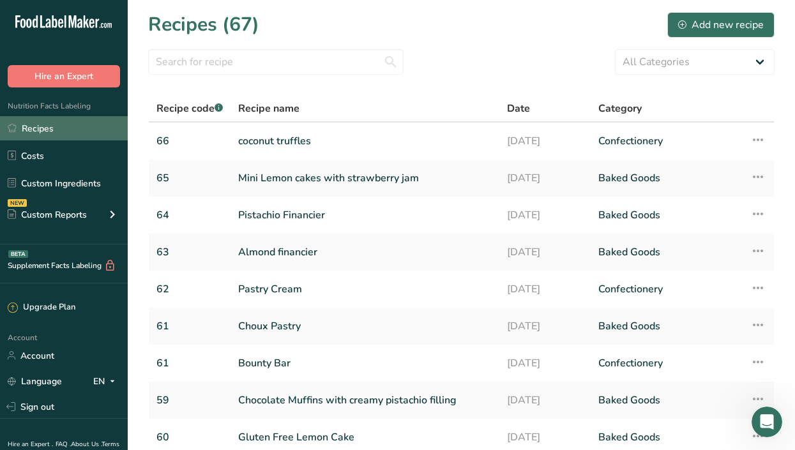
click at [34, 121] on link "Recipes" at bounding box center [64, 128] width 128 height 24
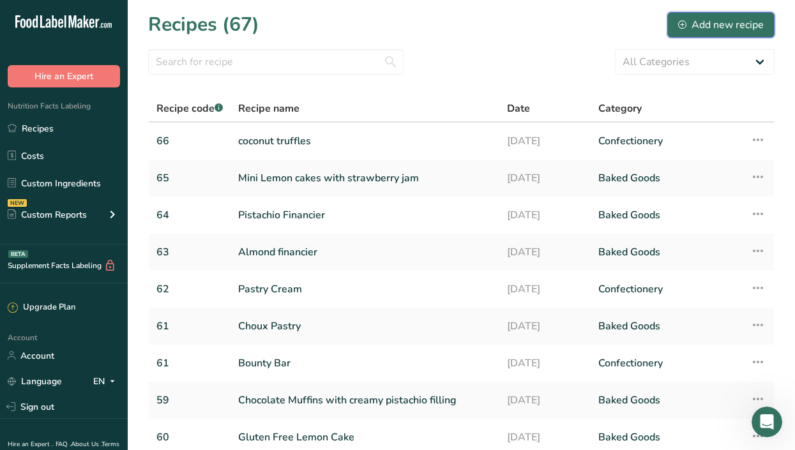
click at [706, 17] on div "Add new recipe" at bounding box center [721, 24] width 86 height 15
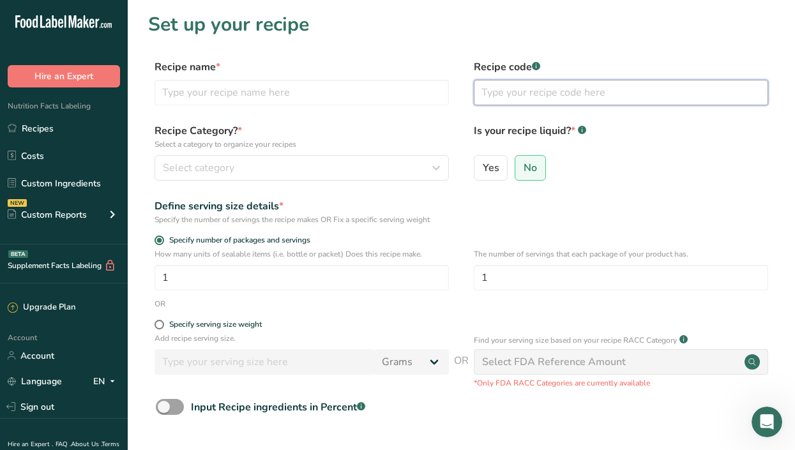
click at [516, 88] on input "text" at bounding box center [621, 93] width 294 height 26
type input "67"
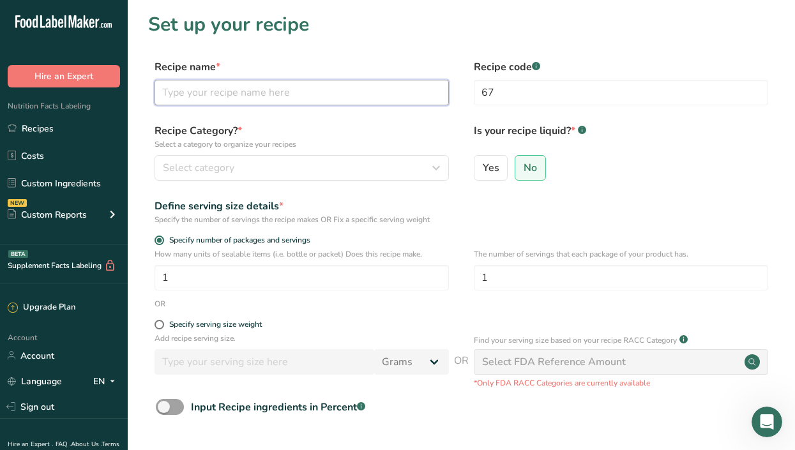
click at [398, 91] on input "text" at bounding box center [302, 93] width 294 height 26
type input "Italian Almond cookies"
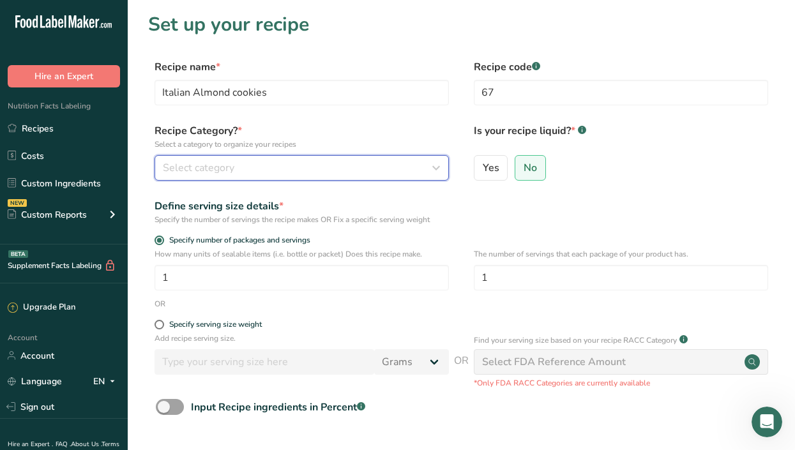
click at [314, 166] on div "Select category" at bounding box center [298, 167] width 270 height 15
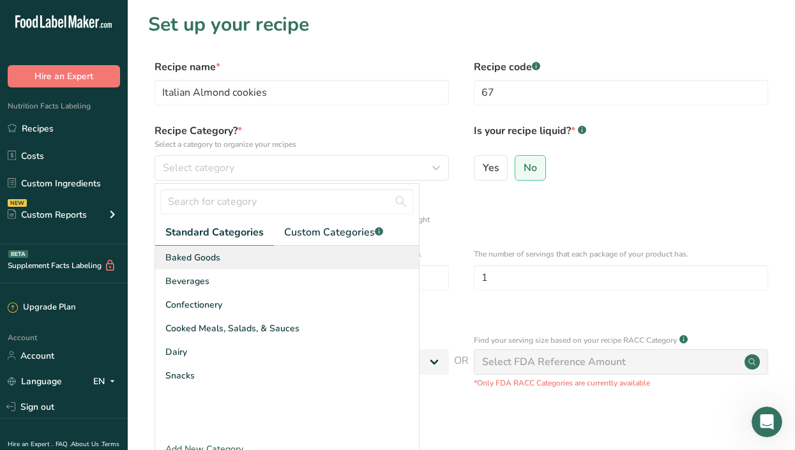
click at [201, 259] on span "Baked Goods" at bounding box center [192, 257] width 55 height 13
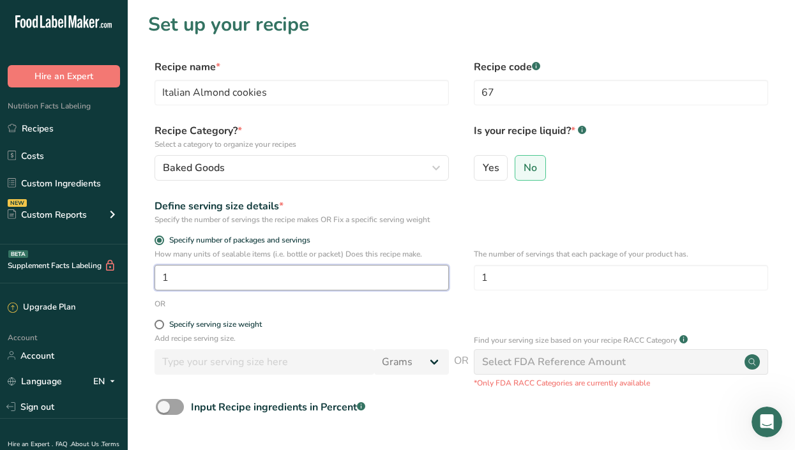
click at [199, 277] on input "1" at bounding box center [302, 278] width 294 height 26
type input "24"
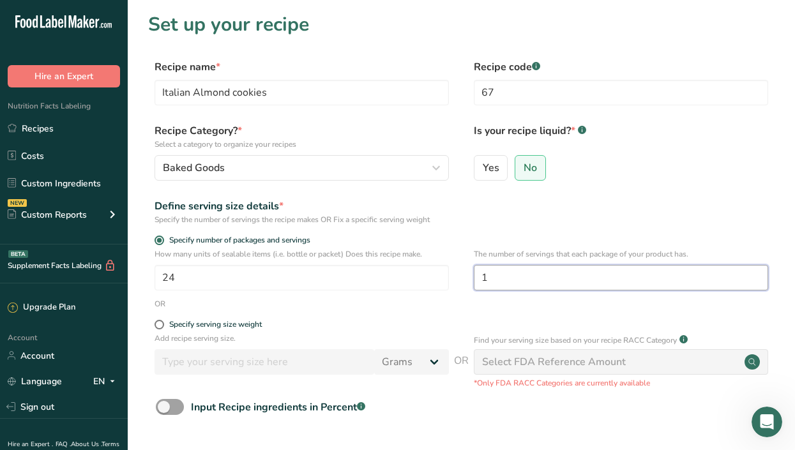
click at [506, 284] on input "1" at bounding box center [621, 278] width 294 height 26
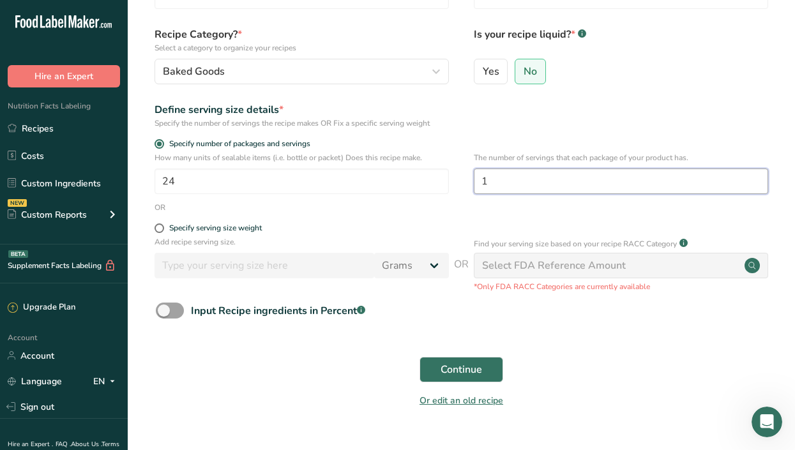
scroll to position [95, 0]
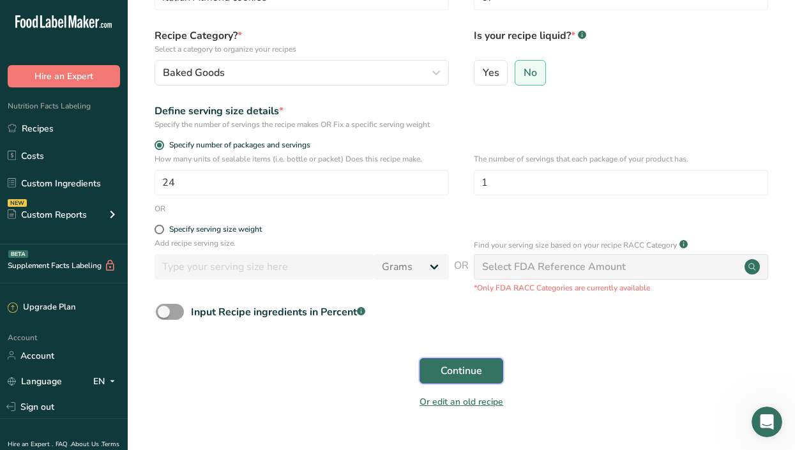
click at [457, 370] on span "Continue" at bounding box center [462, 370] width 42 height 15
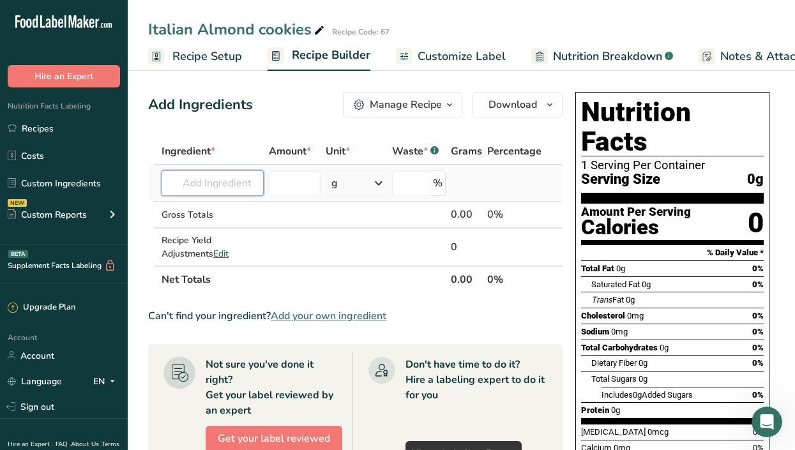
click at [208, 188] on input "text" at bounding box center [213, 184] width 102 height 26
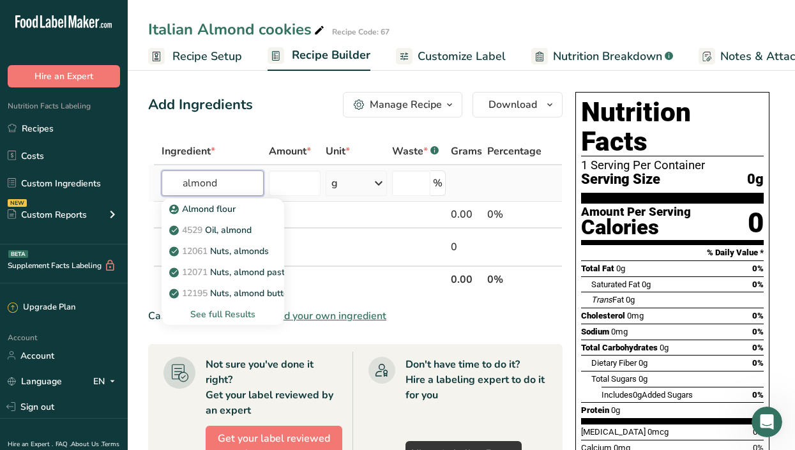
type input "almond"
click at [226, 312] on div "See full Results" at bounding box center [223, 314] width 102 height 13
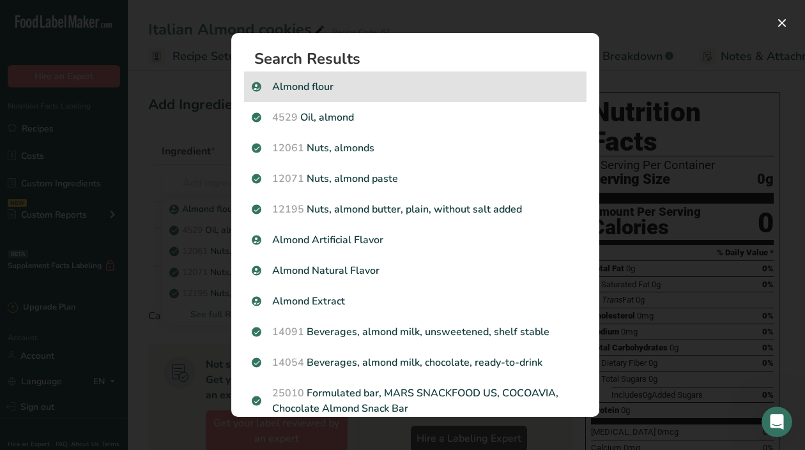
click at [365, 80] on p "Almond flour" at bounding box center [415, 86] width 327 height 15
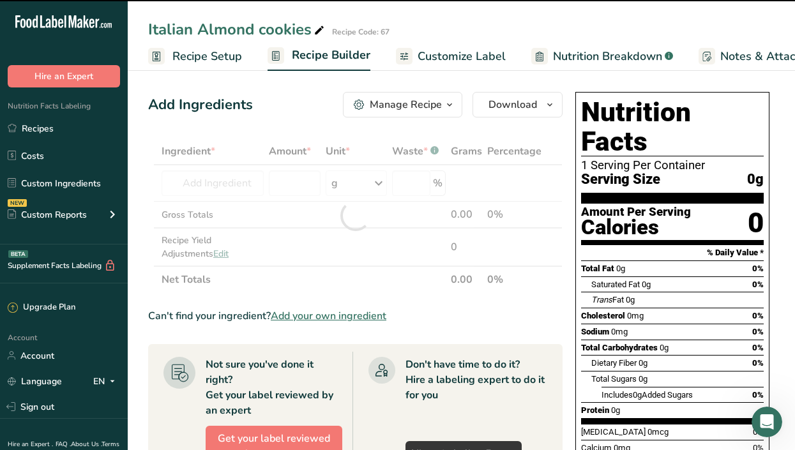
type input "0"
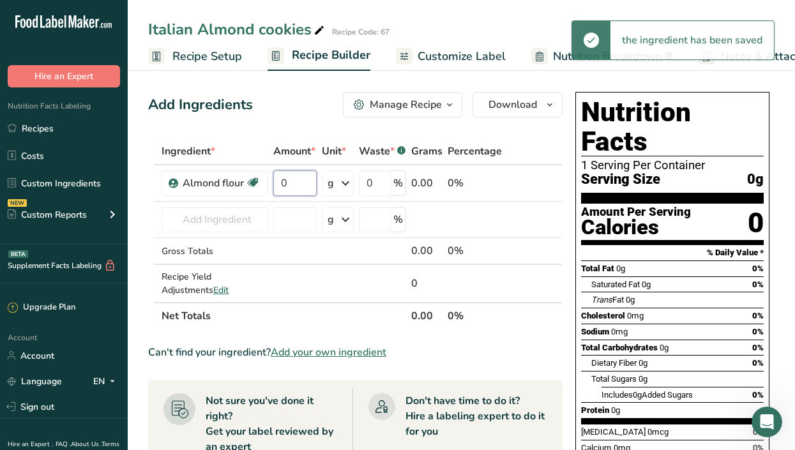
click at [282, 181] on input "0" at bounding box center [294, 184] width 43 height 26
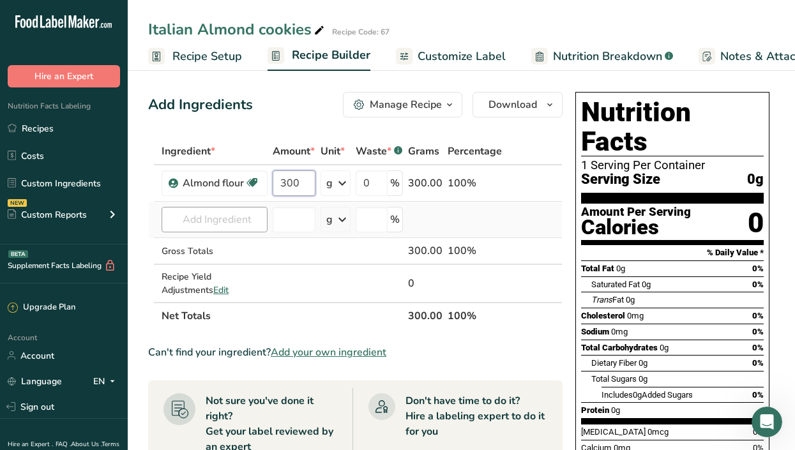
type input "300"
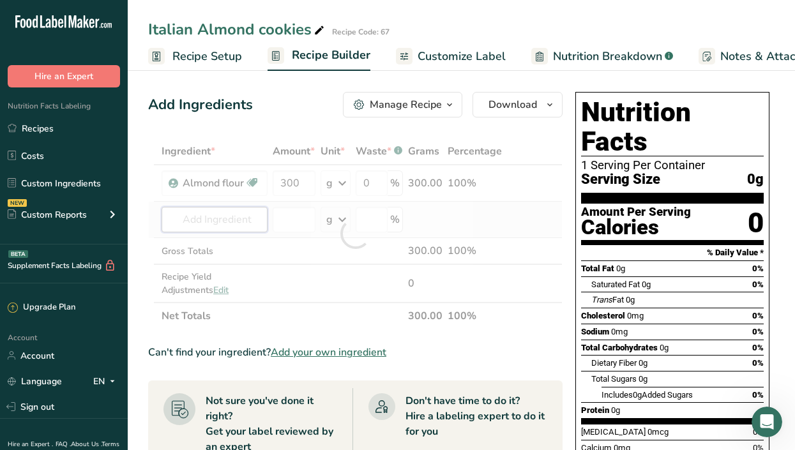
click at [222, 219] on div "Ingredient * Amount * Unit * Waste * .a-a{fill:#347362;}.b-a{fill:#fff;} Grams …" at bounding box center [355, 234] width 414 height 192
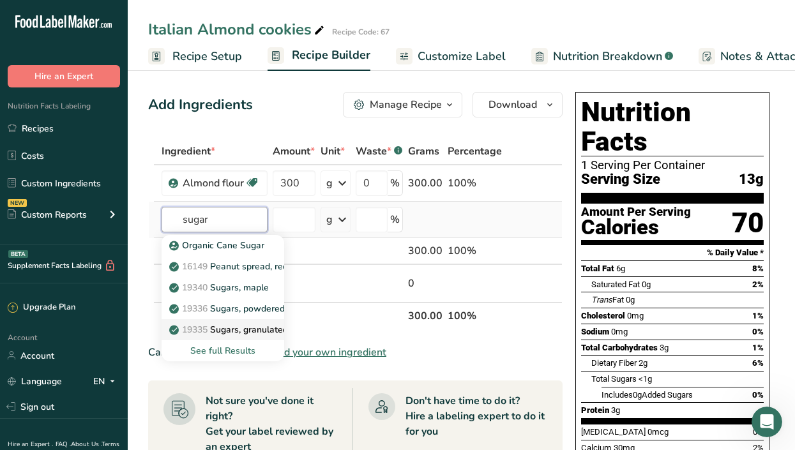
type input "sugar"
click at [247, 328] on p "19335 [GEOGRAPHIC_DATA], granulated" at bounding box center [230, 329] width 116 height 13
type input "Sugars, granulated"
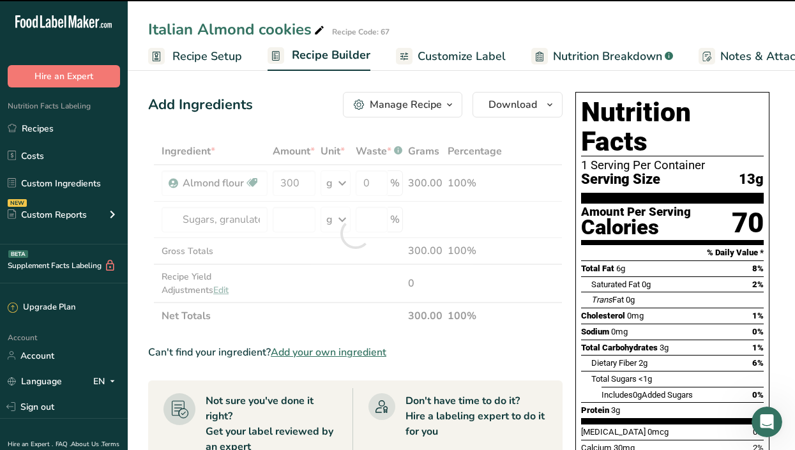
type input "0"
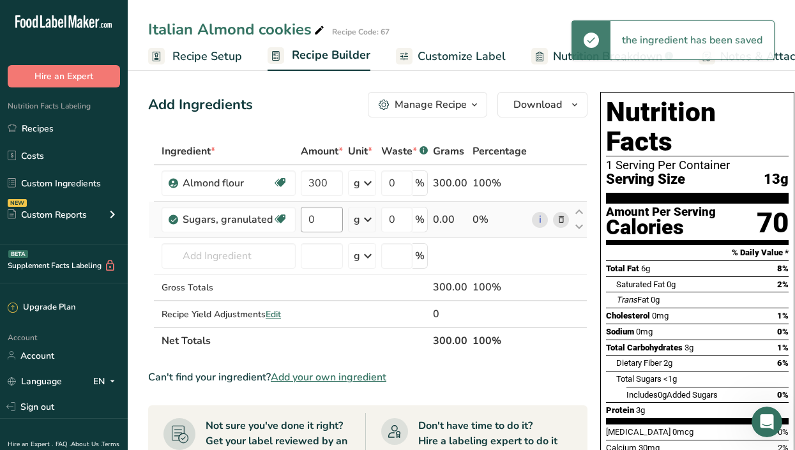
drag, startPoint x: 291, startPoint y: 218, endPoint x: 339, endPoint y: 225, distance: 48.4
click at [339, 225] on tr "Sugars, granulated Dairy free Gluten free Vegan Vegetarian Soy free 0 g Portion…" at bounding box center [368, 220] width 438 height 36
click at [322, 211] on input "0" at bounding box center [322, 220] width 42 height 26
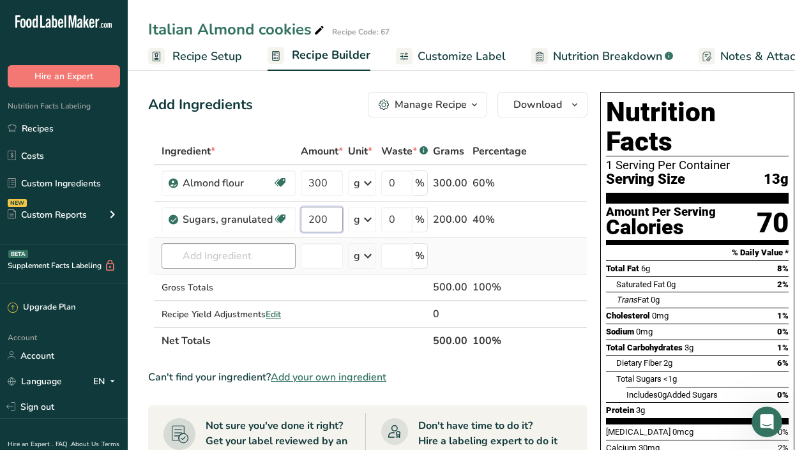
type input "200"
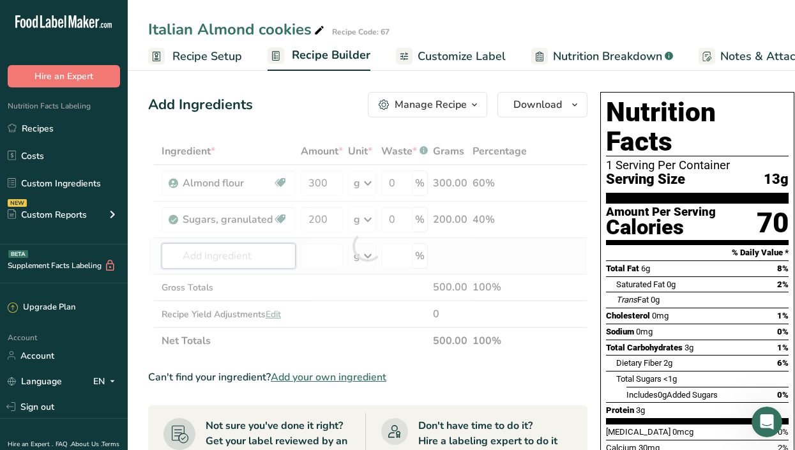
click at [256, 251] on div "Ingredient * Amount * Unit * Waste * .a-a{fill:#347362;}.b-a{fill:#fff;} Grams …" at bounding box center [367, 246] width 439 height 216
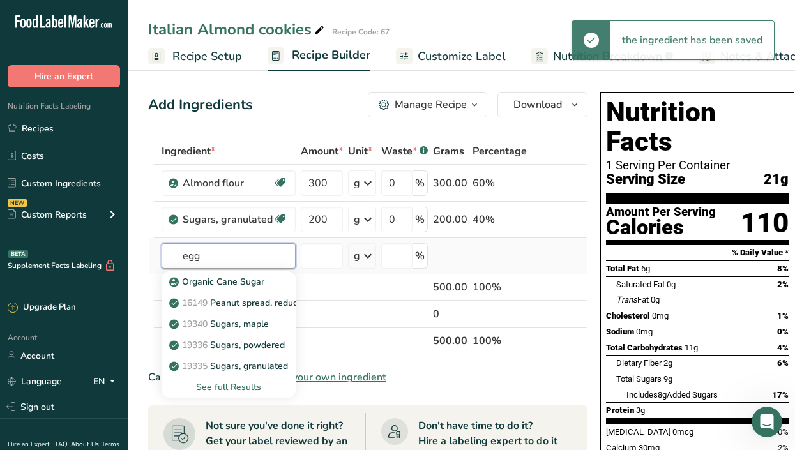
scroll to position [1, 0]
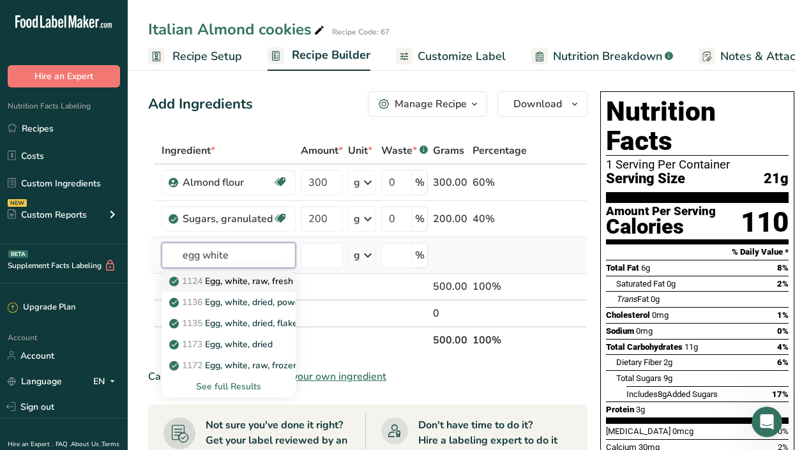
type input "egg white"
click at [266, 282] on p "1124 Egg, white, raw, fresh" at bounding box center [232, 281] width 121 height 13
type input "Egg, white, raw, fresh"
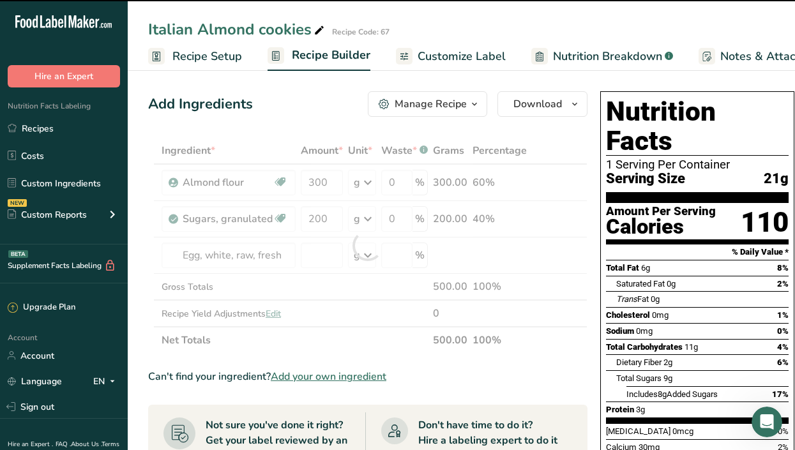
type input "0"
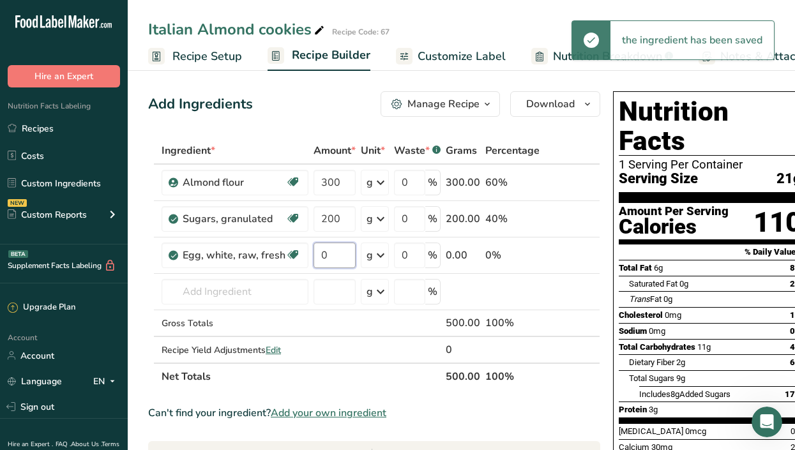
click at [319, 257] on input "0" at bounding box center [335, 256] width 42 height 26
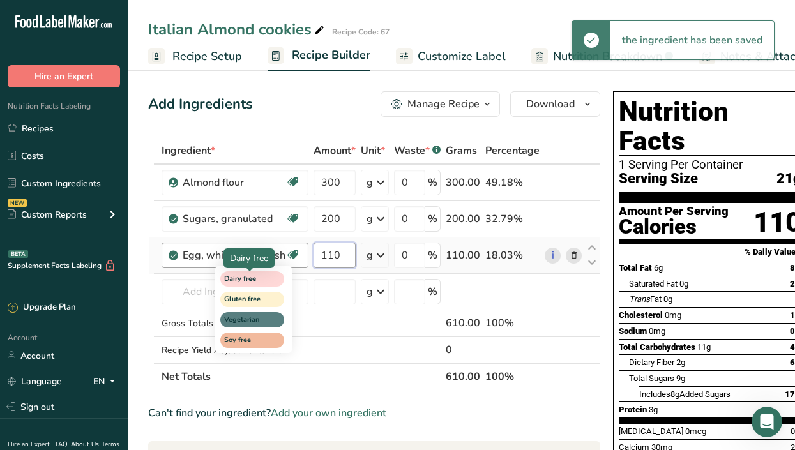
type input "110"
click at [264, 285] on div "Ingredient * Amount * Unit * Waste * .a-a{fill:#347362;}.b-a{fill:#fff;} Grams …" at bounding box center [374, 263] width 452 height 253
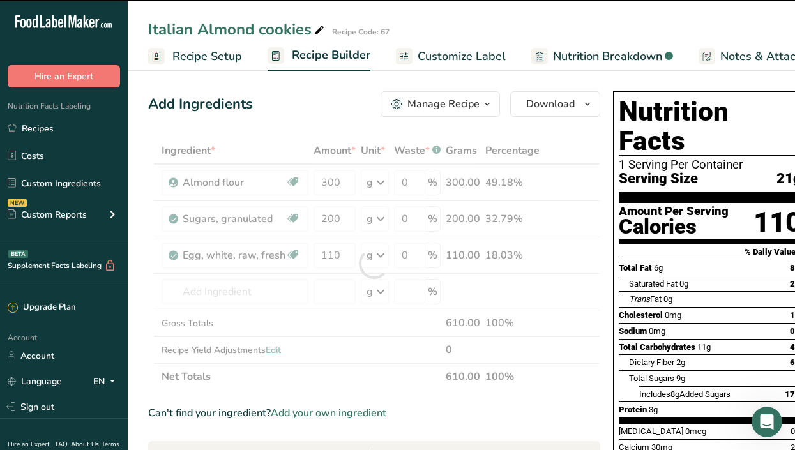
click at [261, 290] on div at bounding box center [374, 263] width 452 height 253
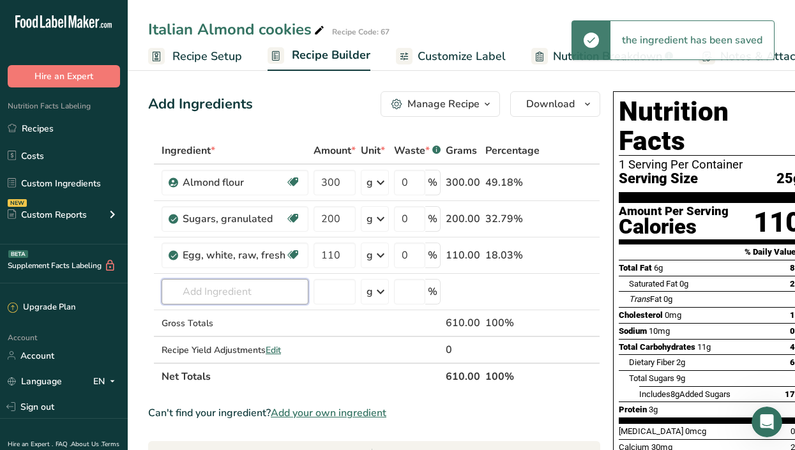
click at [261, 290] on input "text" at bounding box center [235, 292] width 147 height 26
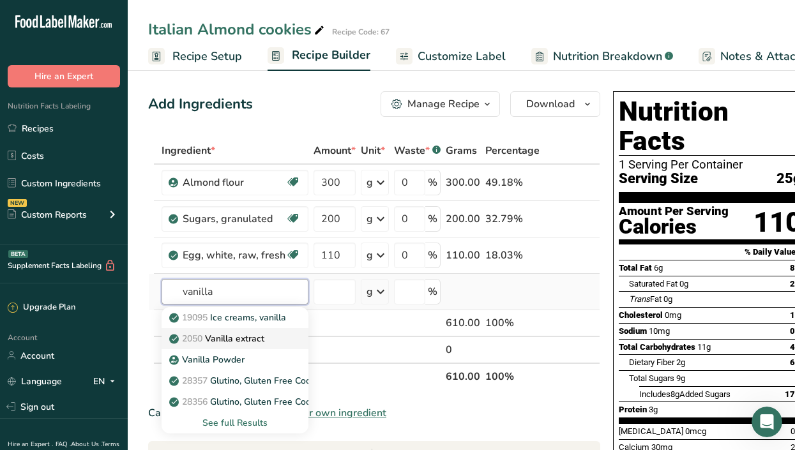
type input "vanilla"
click at [262, 337] on p "2050 Vanilla extract" at bounding box center [218, 338] width 93 height 13
type input "Vanilla extract"
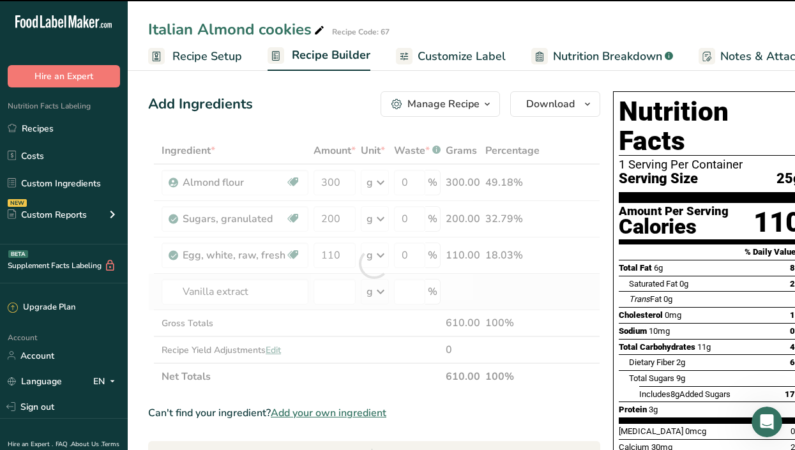
type input "0"
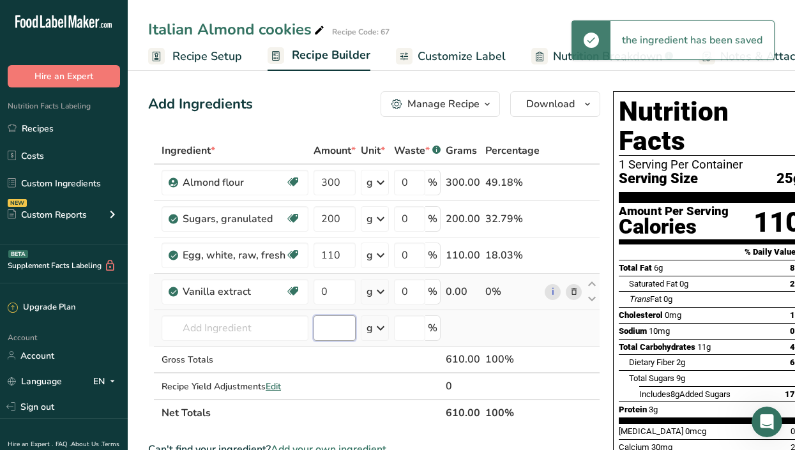
click at [340, 330] on input "number" at bounding box center [335, 328] width 42 height 26
click at [339, 297] on input "0" at bounding box center [335, 292] width 42 height 26
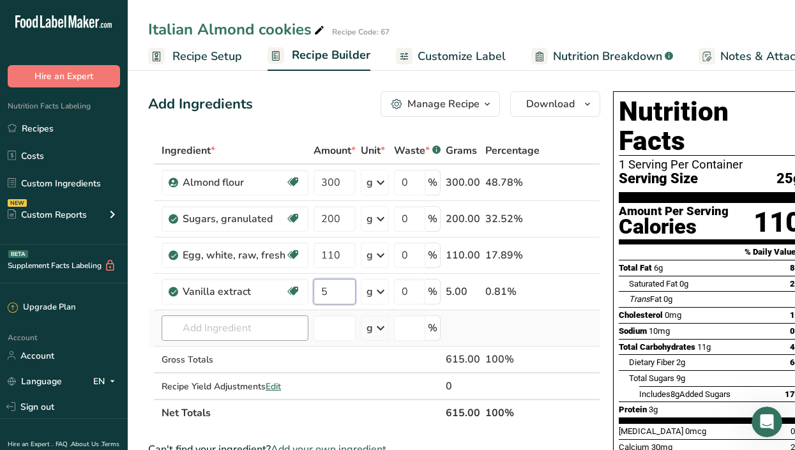
type input "5"
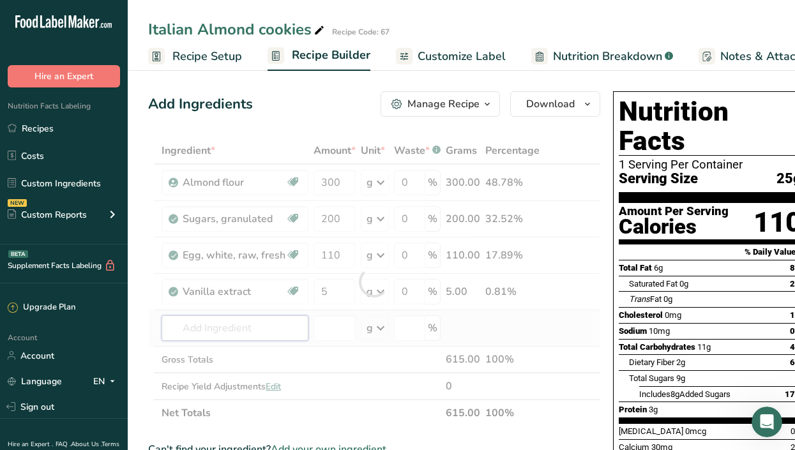
click at [211, 335] on div "Ingredient * Amount * Unit * Waste * .a-a{fill:#347362;}.b-a{fill:#fff;} Grams …" at bounding box center [374, 281] width 452 height 289
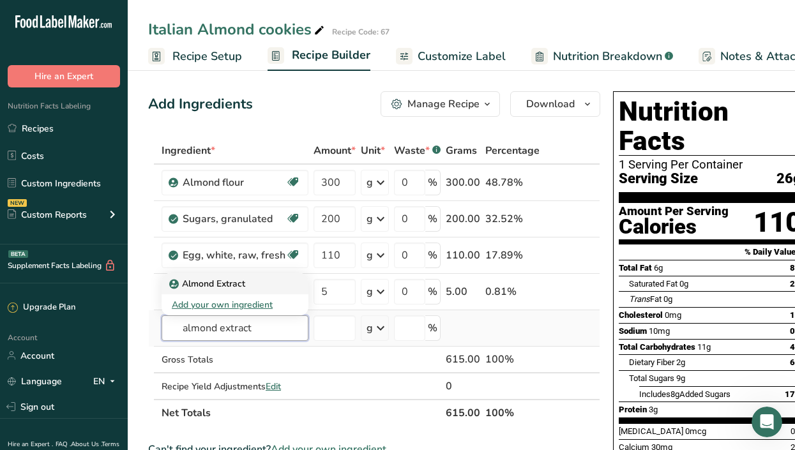
type input "almond extract"
click at [259, 284] on div "Almond Extract" at bounding box center [225, 283] width 106 height 13
type input "Almond Extract"
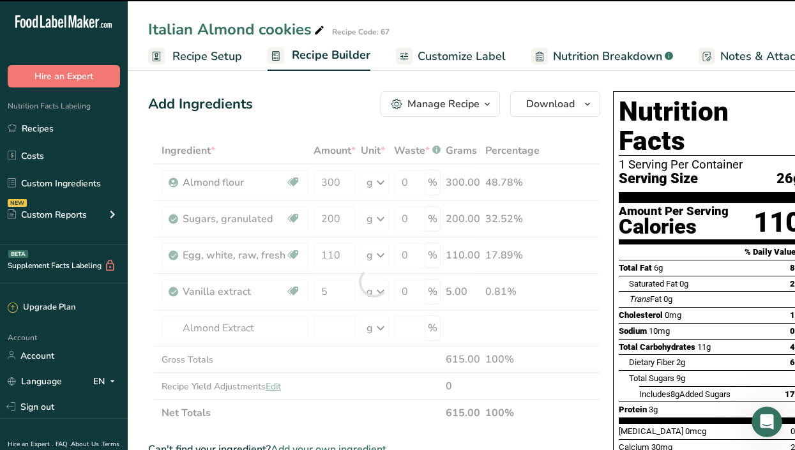
type input "0"
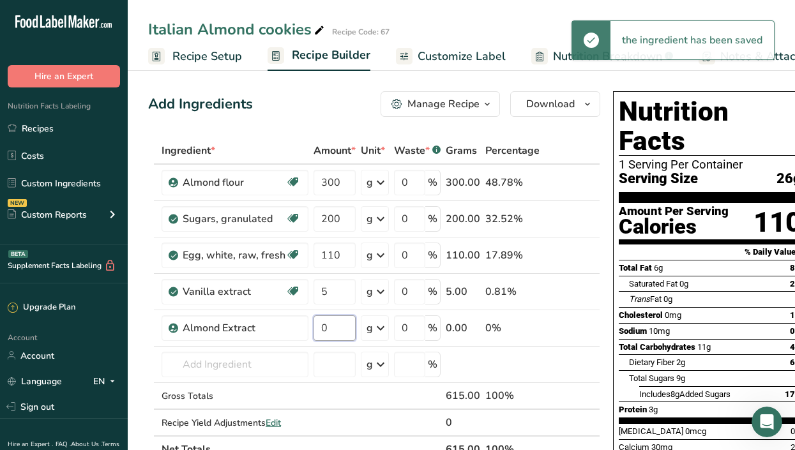
click at [335, 323] on input "0" at bounding box center [335, 328] width 42 height 26
type input "5"
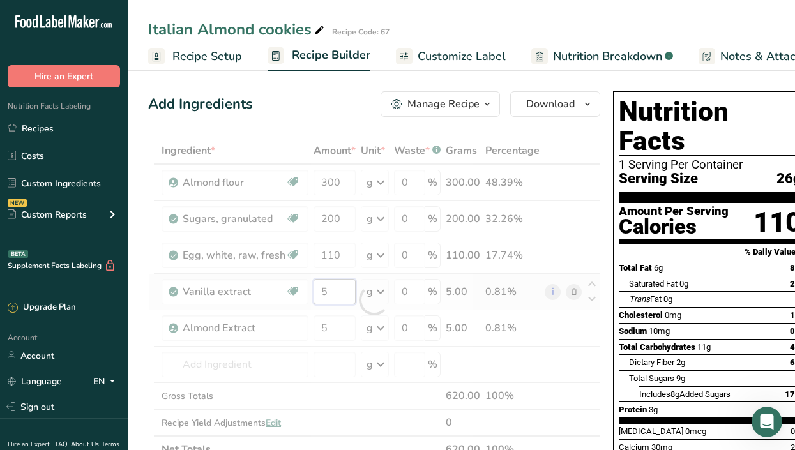
click at [337, 296] on div "Ingredient * Amount * Unit * Waste * .a-a{fill:#347362;}.b-a{fill:#fff;} Grams …" at bounding box center [374, 300] width 452 height 326
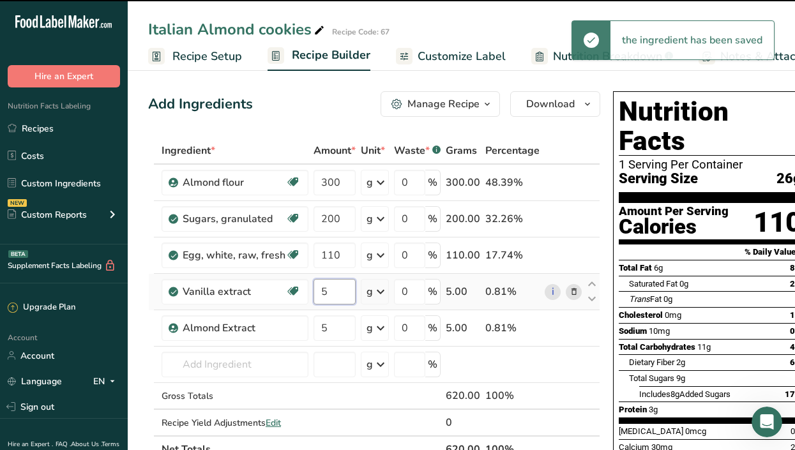
click at [337, 296] on input "5" at bounding box center [335, 292] width 42 height 26
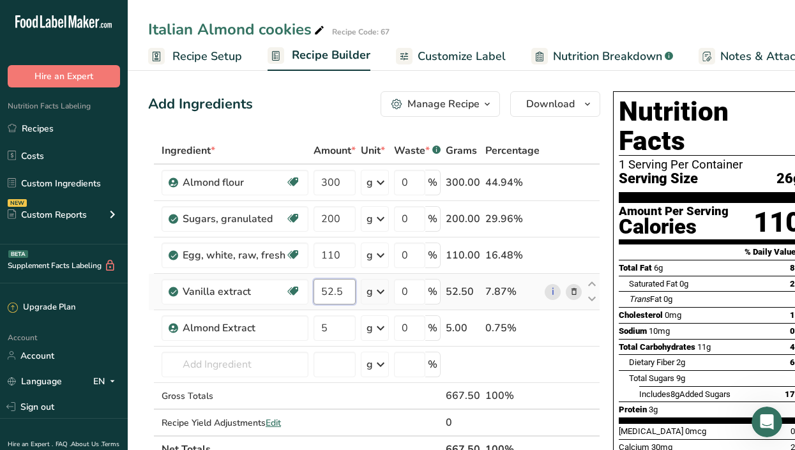
click at [324, 292] on input "52.5" at bounding box center [335, 292] width 42 height 26
type input "2.5"
click at [346, 389] on div "Ingredient * Amount * Unit * Waste * .a-a{fill:#347362;}.b-a{fill:#fff;} Grams …" at bounding box center [374, 300] width 452 height 326
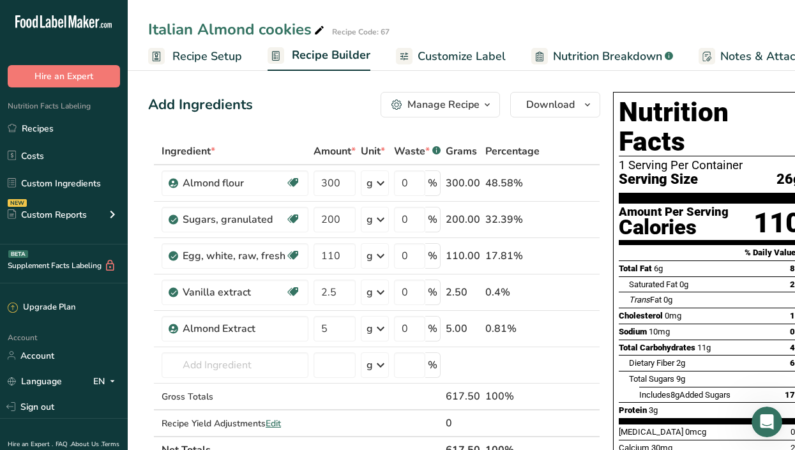
scroll to position [0, 187]
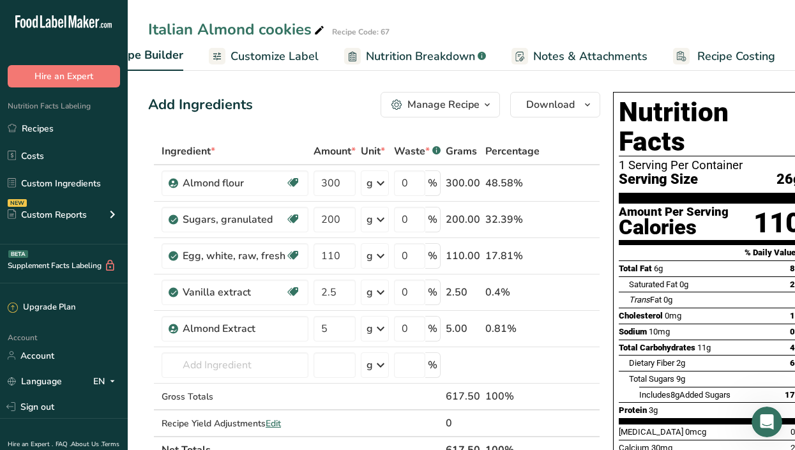
click at [732, 53] on span "Recipe Costing" at bounding box center [736, 56] width 78 height 17
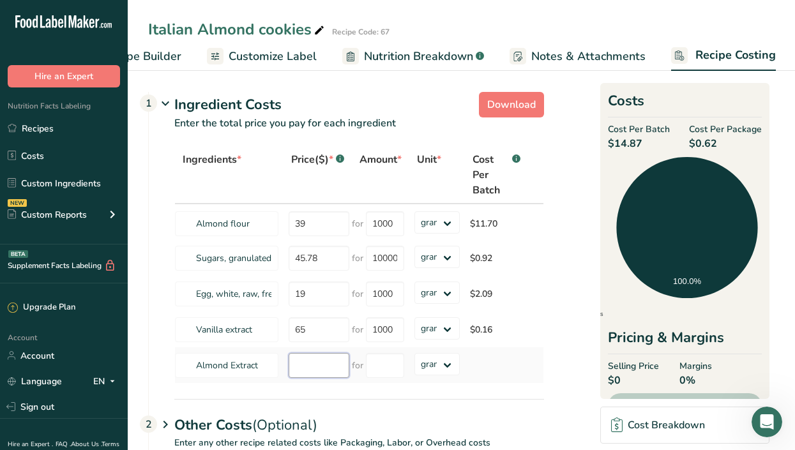
click at [319, 370] on input "number" at bounding box center [319, 365] width 61 height 25
type input "50"
click at [385, 367] on input "number" at bounding box center [385, 365] width 38 height 25
type input "5"
type input "600"
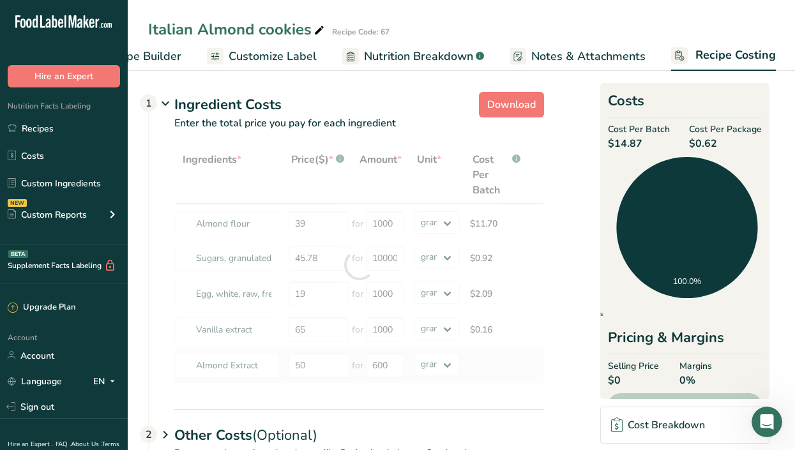
click at [537, 378] on div "Ingredients * Price($) * .a-a{fill:#347362;}.b-a{fill:#fff;} Amount * Unit * Co…" at bounding box center [359, 265] width 370 height 238
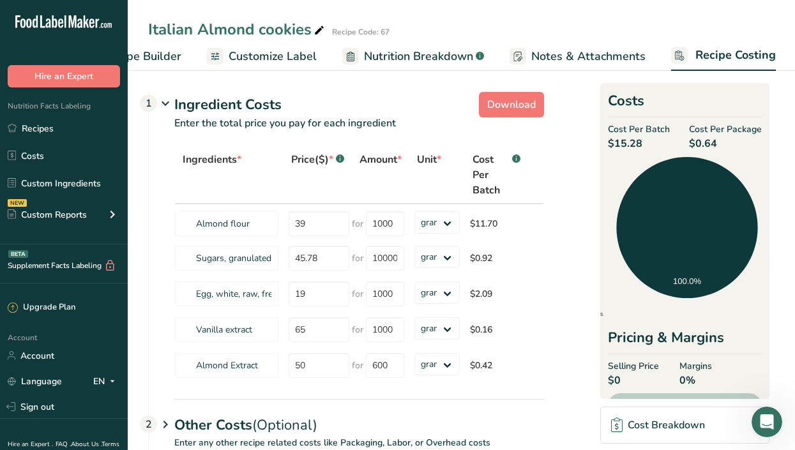
click at [409, 55] on span "Nutrition Breakdown" at bounding box center [418, 56] width 109 height 17
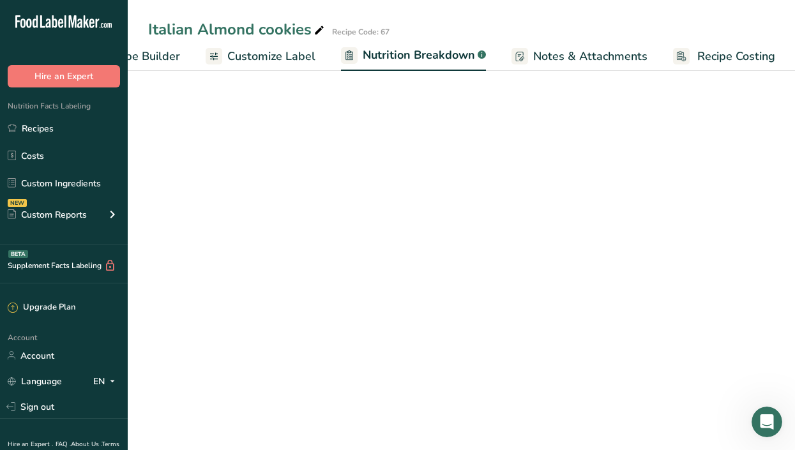
select select "Calories"
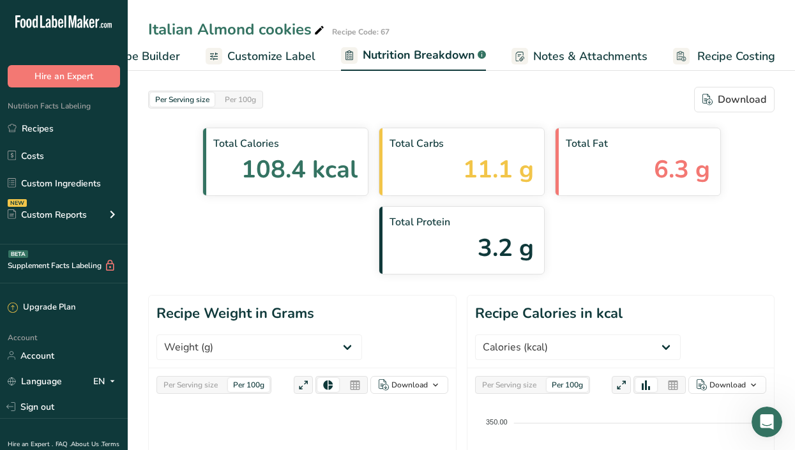
click at [261, 59] on span "Customize Label" at bounding box center [271, 56] width 88 height 17
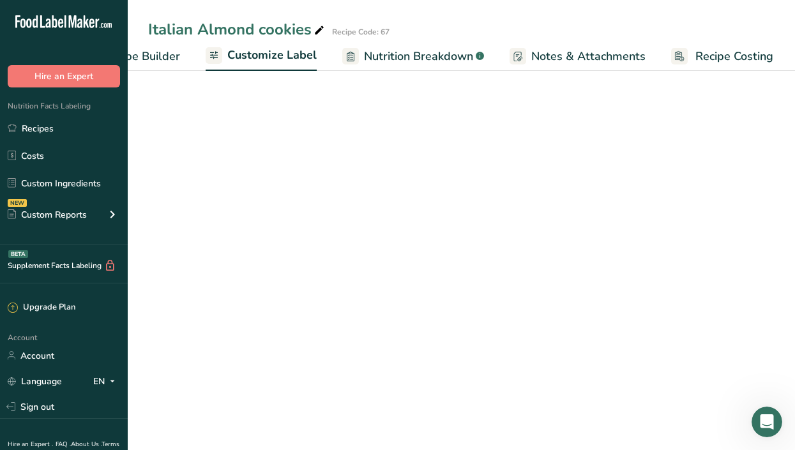
scroll to position [0, 187]
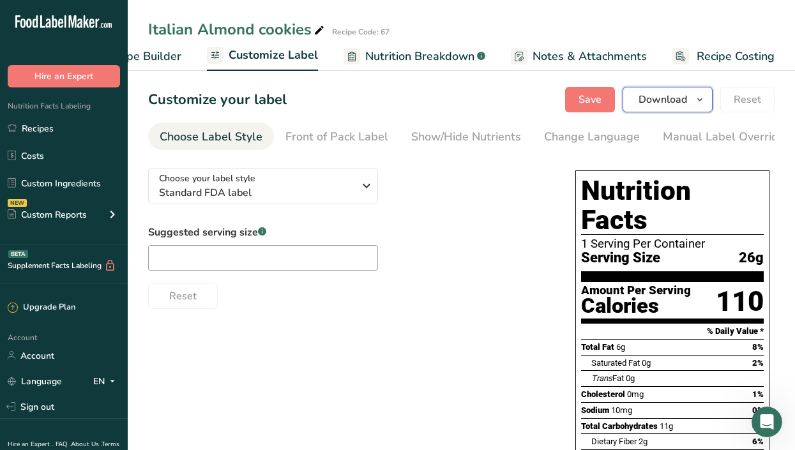
click at [678, 102] on span "Download" at bounding box center [663, 99] width 49 height 15
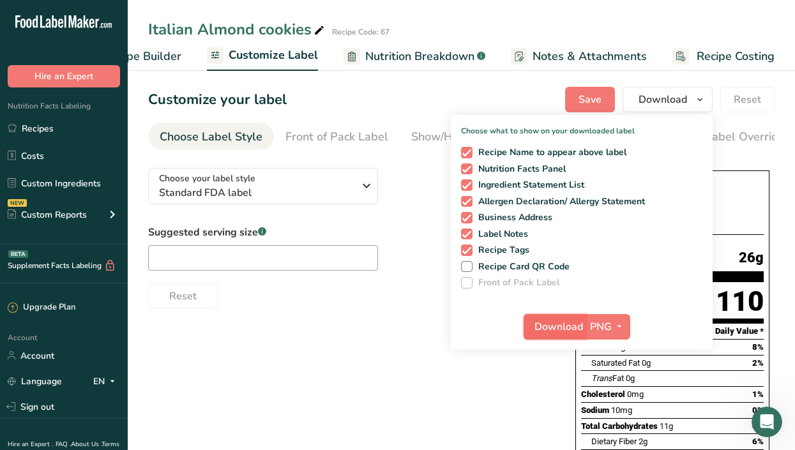
click at [559, 322] on span "Download" at bounding box center [559, 326] width 49 height 15
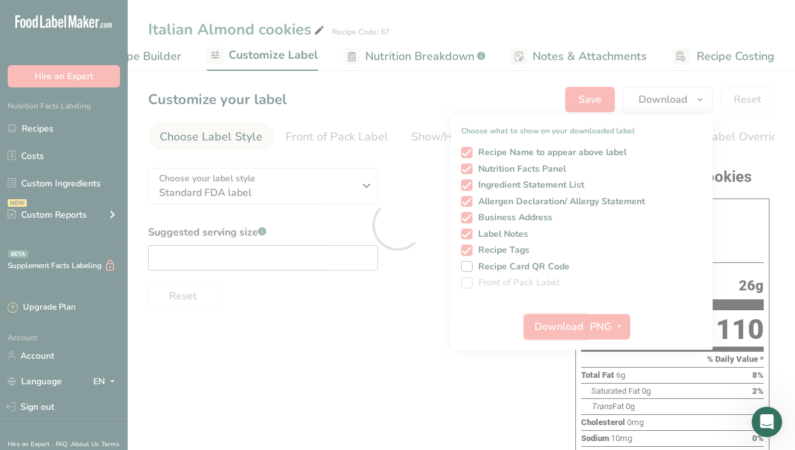
scroll to position [0, 0]
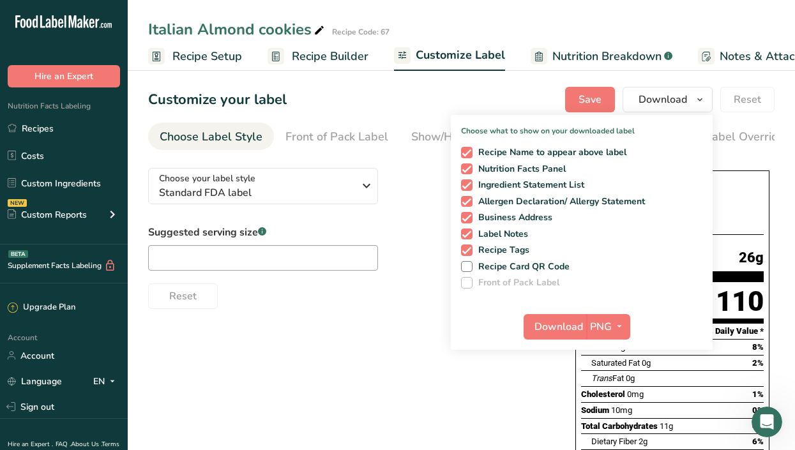
scroll to position [0, 187]
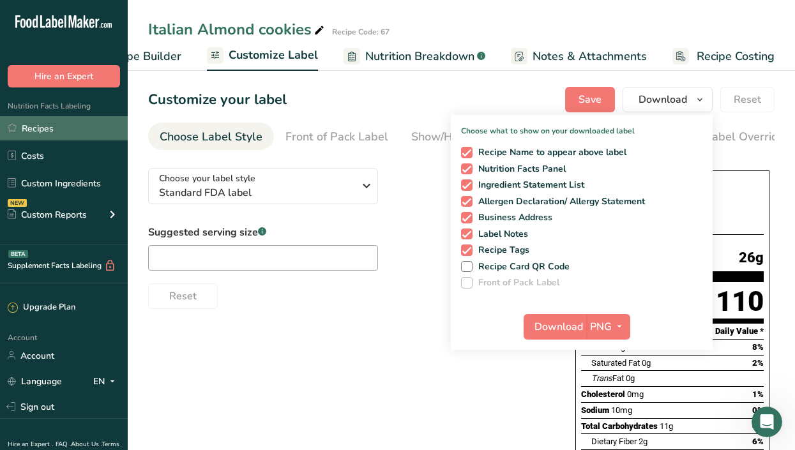
click at [42, 128] on link "Recipes" at bounding box center [64, 128] width 128 height 24
